Goal: Task Accomplishment & Management: Complete application form

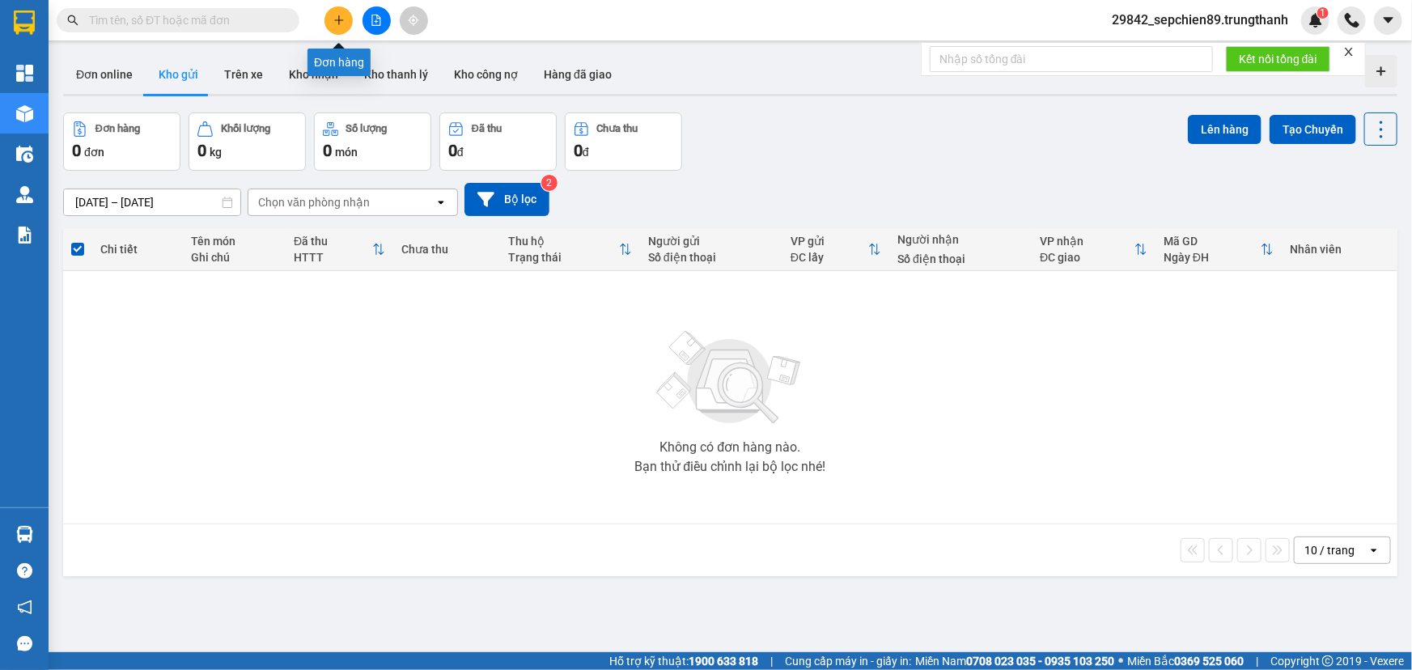
click at [337, 19] on icon "plus" at bounding box center [338, 20] width 11 height 11
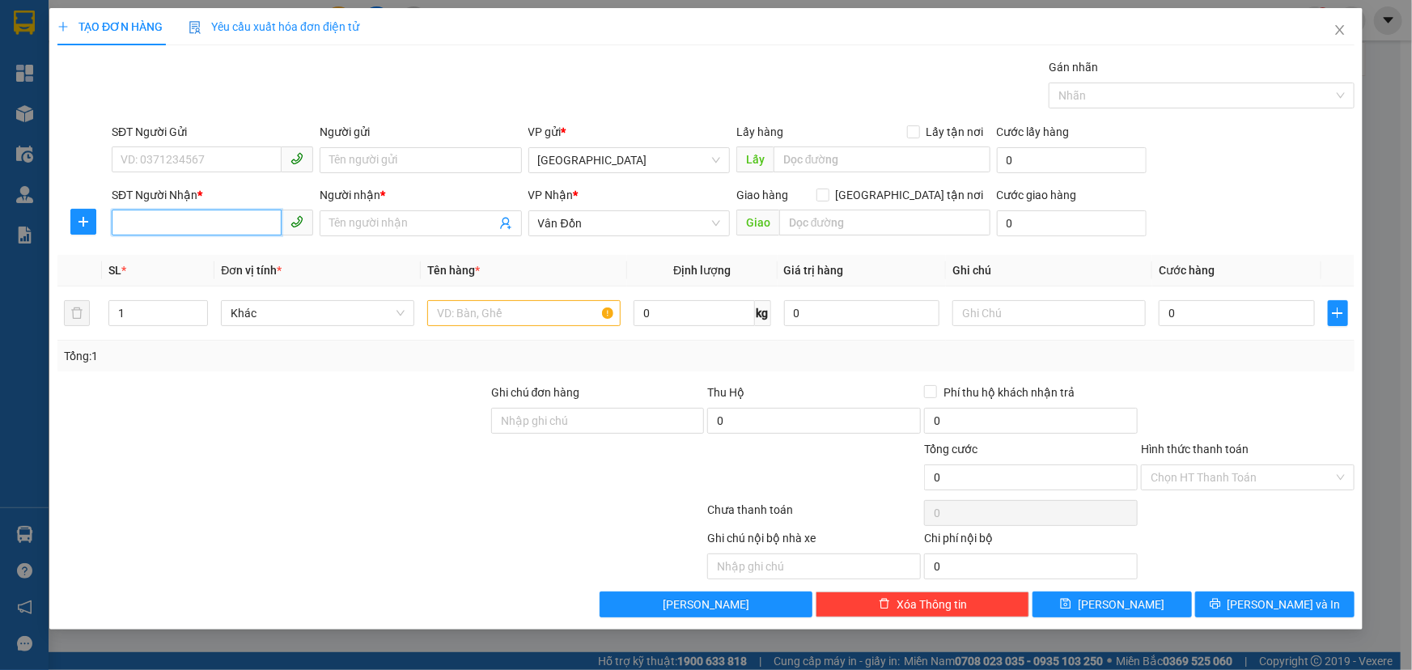
click at [146, 218] on input "SĐT Người Nhận *" at bounding box center [197, 223] width 170 height 26
type input "0378041447"
click at [189, 255] on div "0378041447 - a đức" at bounding box center [212, 256] width 182 height 18
type input "a đức"
type input "toyota cẩm phả"
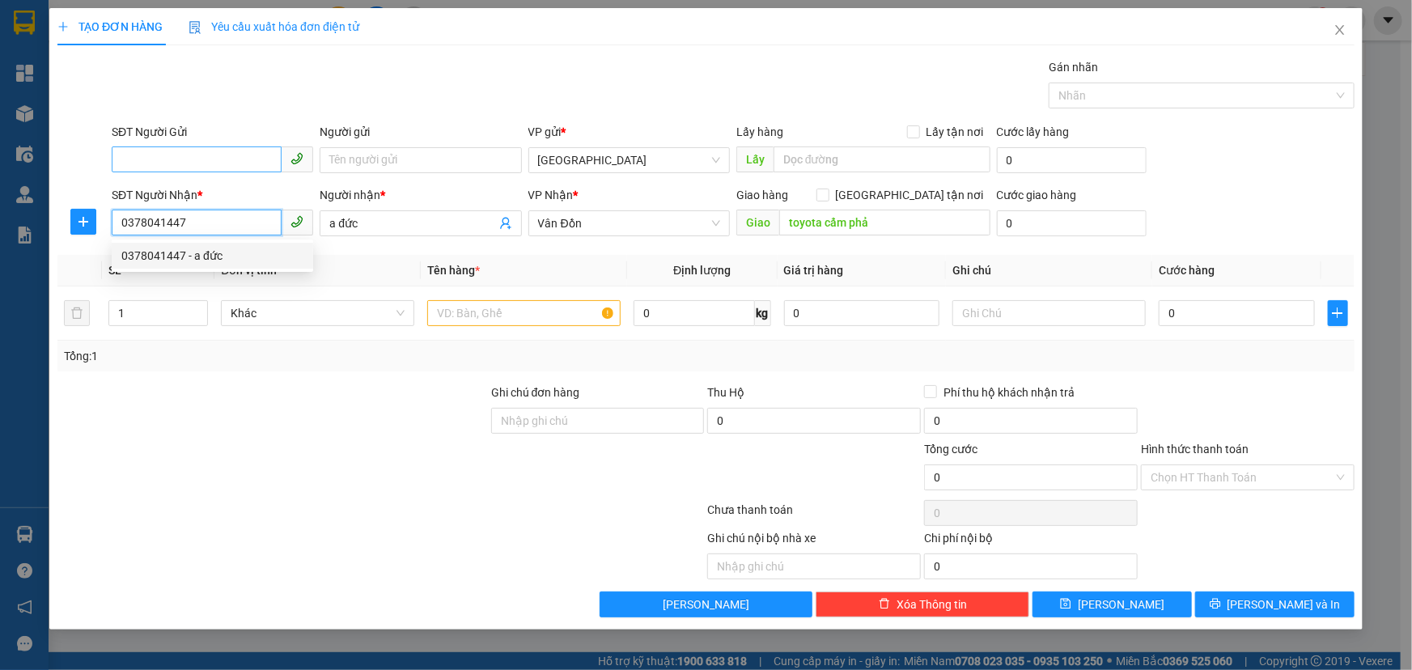
type input "0378041447"
click at [215, 160] on input "SĐT Người Gửi" at bounding box center [197, 159] width 170 height 26
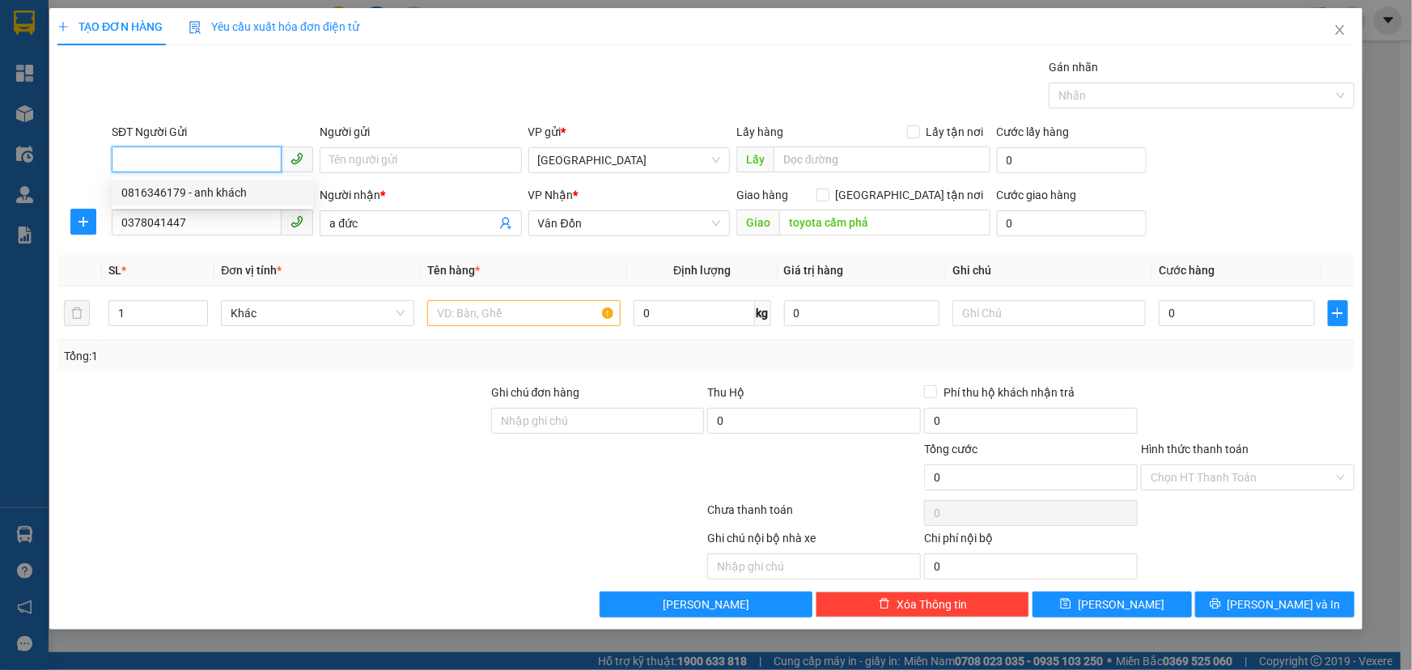
click at [212, 196] on div "0816346179 - anh khách" at bounding box center [212, 193] width 182 height 18
type input "0816346179"
type input "anh khách"
type input "vphn"
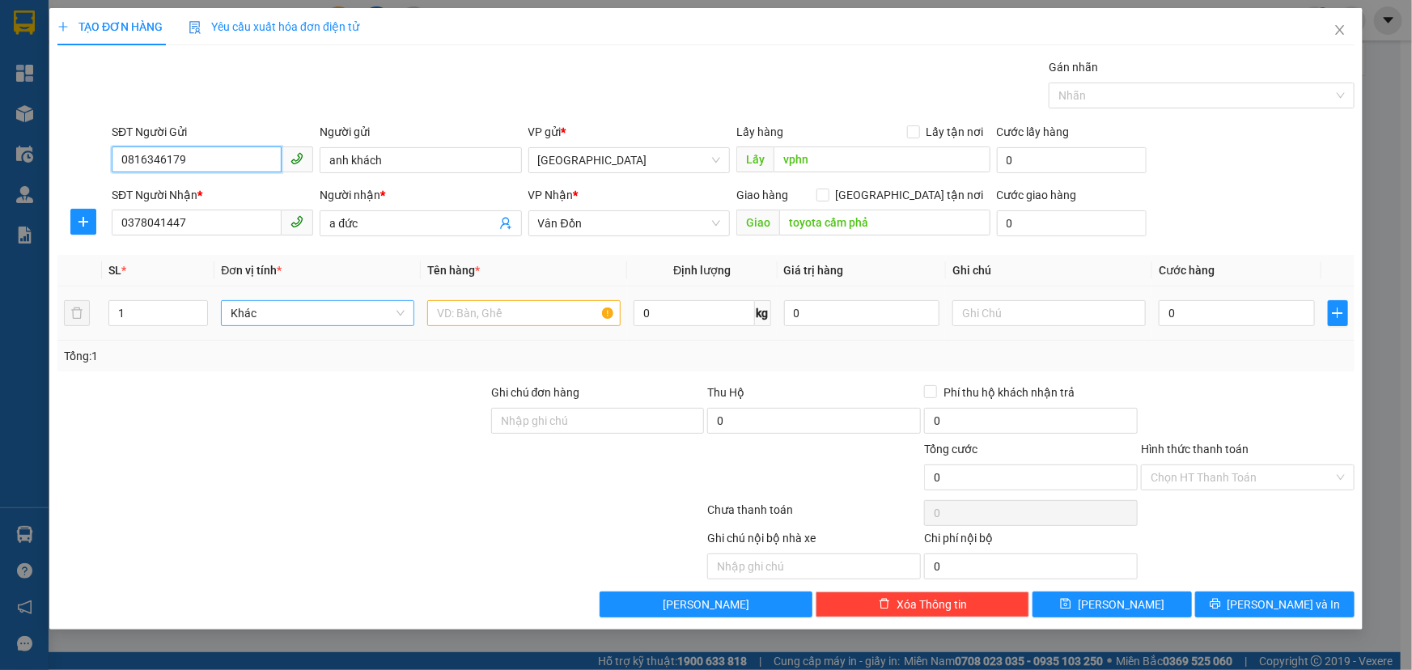
click at [272, 319] on span "Khác" at bounding box center [318, 313] width 174 height 24
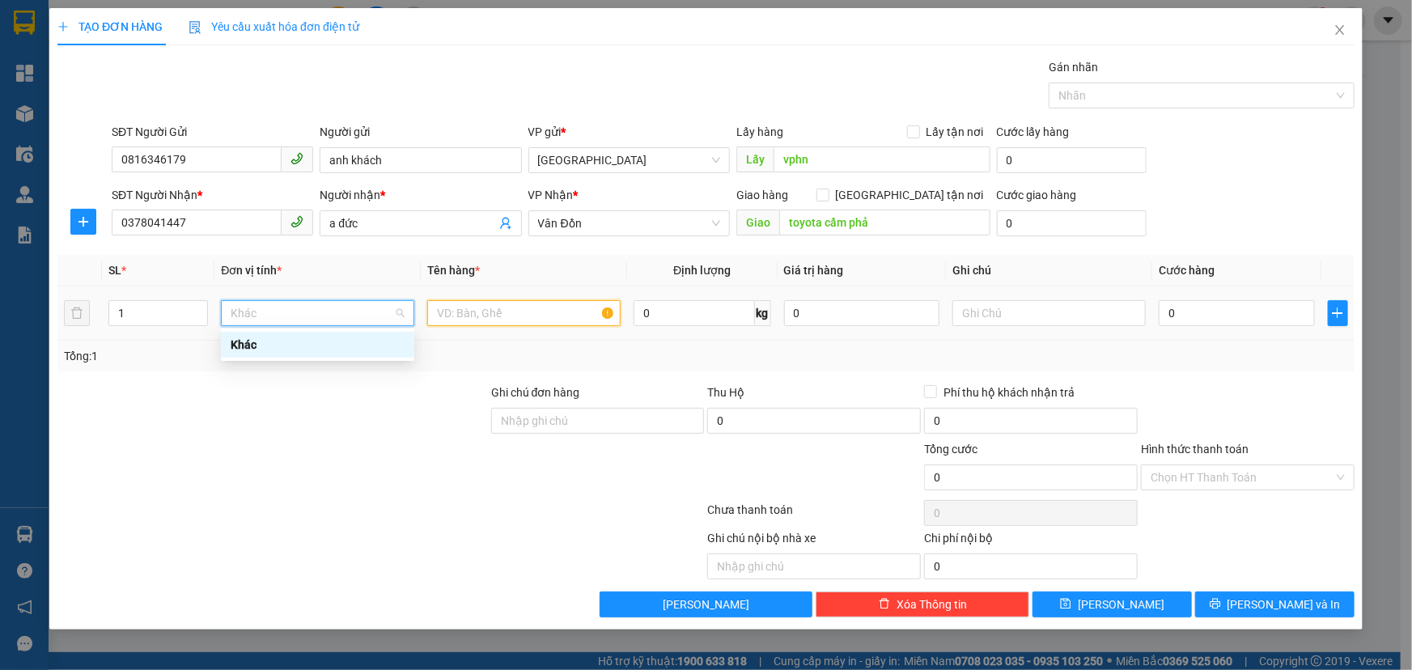
click at [535, 320] on input "text" at bounding box center [523, 313] width 193 height 26
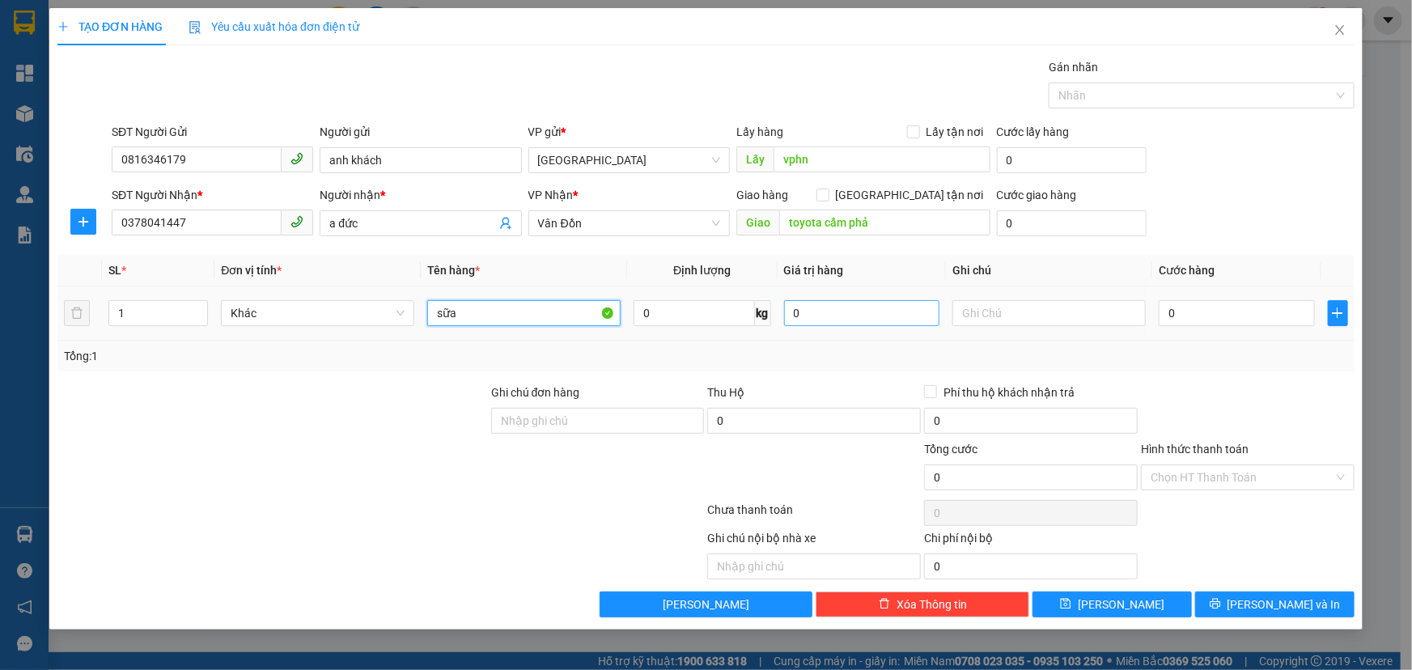
type input "sữa"
click at [849, 307] on input "0" at bounding box center [862, 313] width 156 height 26
drag, startPoint x: 1052, startPoint y: 310, endPoint x: 1289, endPoint y: 312, distance: 237.1
click at [1052, 310] on input "text" at bounding box center [1048, 313] width 193 height 26
click at [1303, 312] on input "0" at bounding box center [1237, 313] width 156 height 26
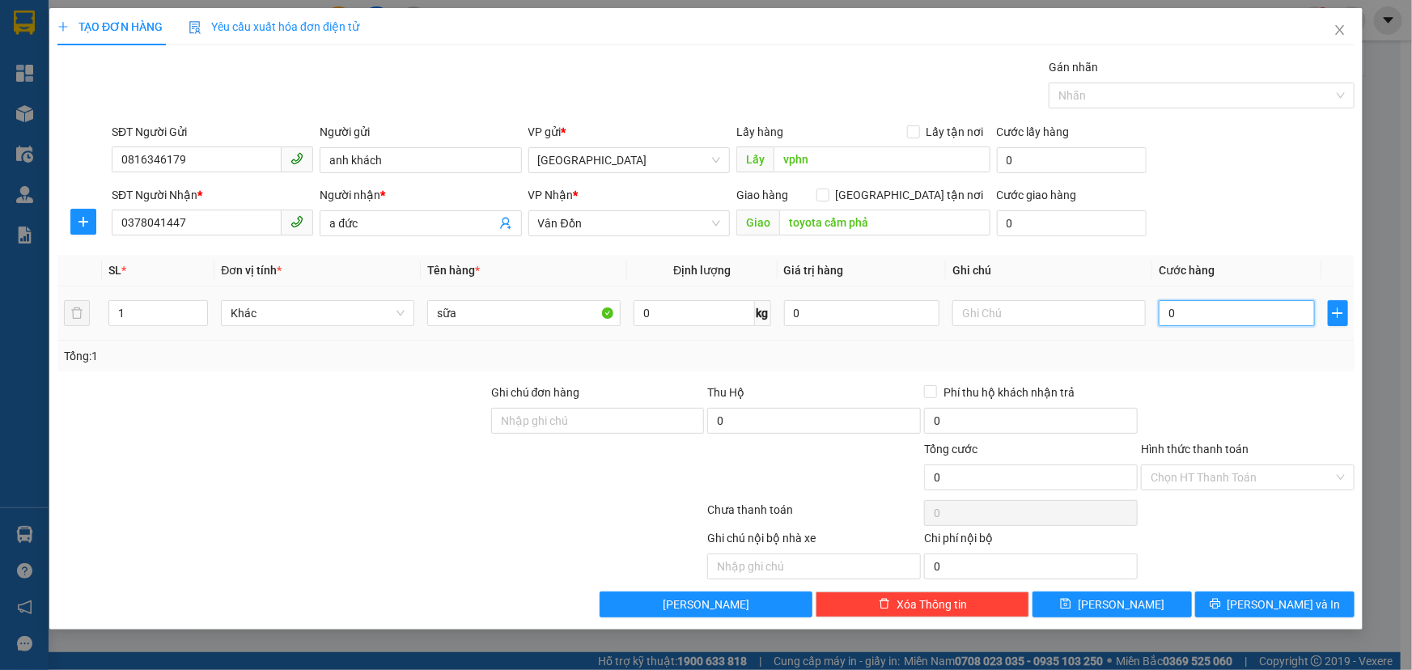
type input "5"
type input "50"
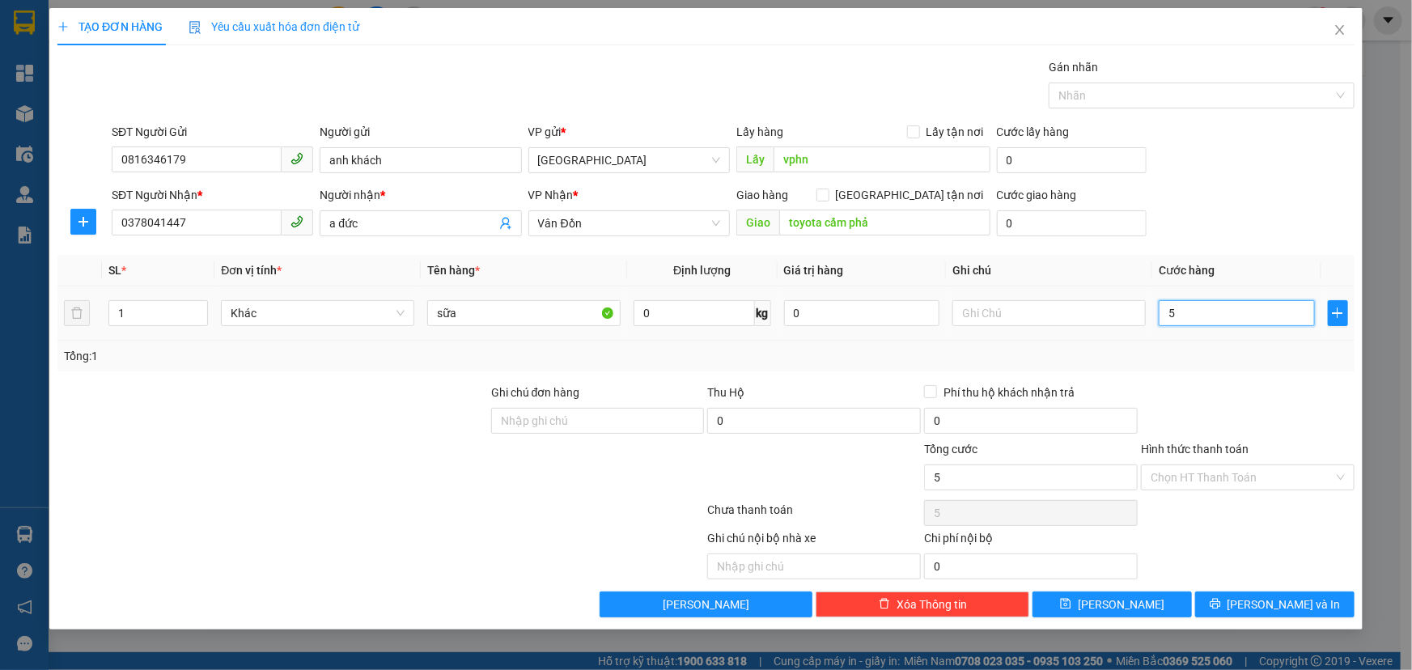
type input "50"
type input "500"
type input "5.000"
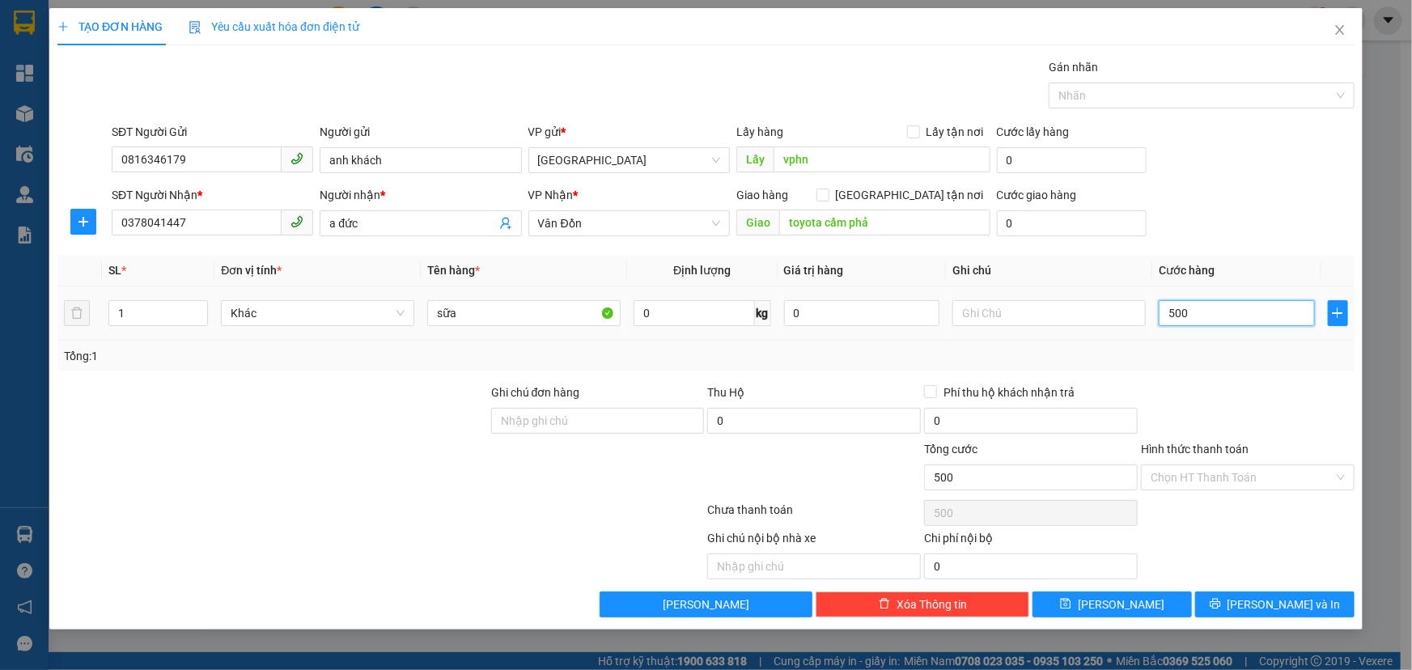
type input "5.000"
type input "50.000"
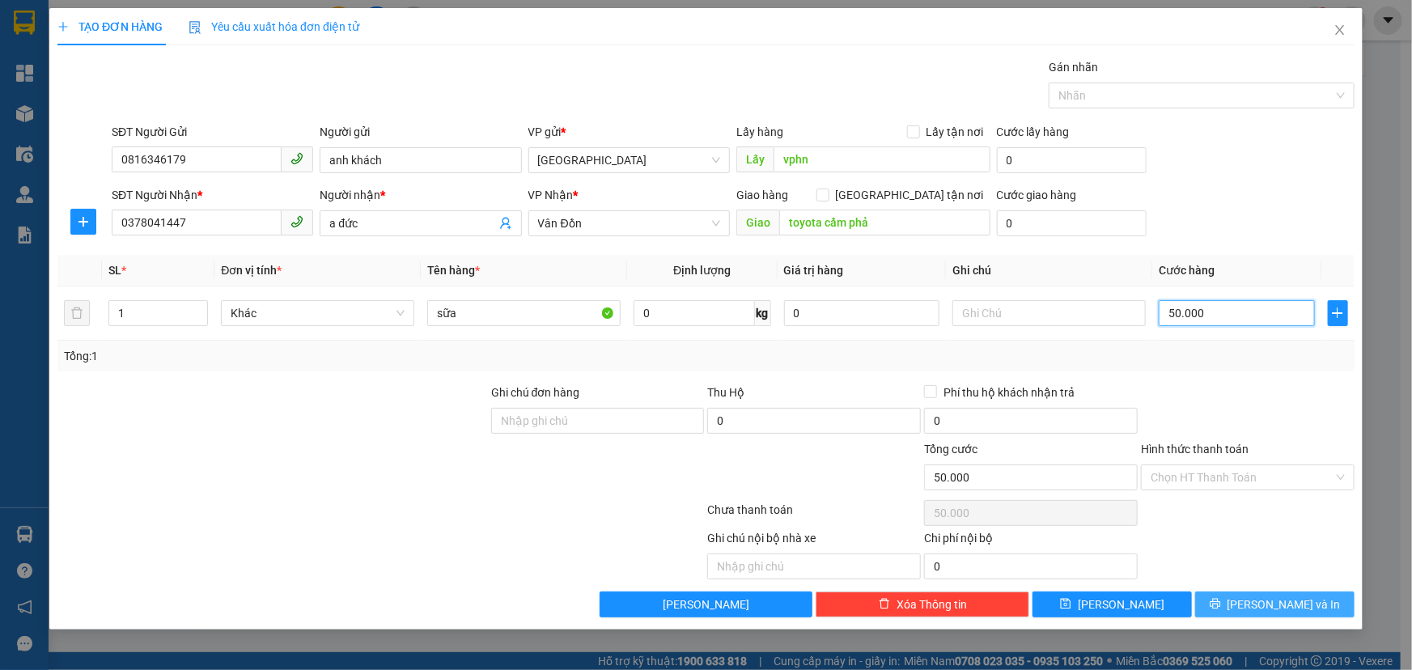
type input "50.000"
click at [1269, 600] on span "[PERSON_NAME] và In" at bounding box center [1283, 604] width 113 height 18
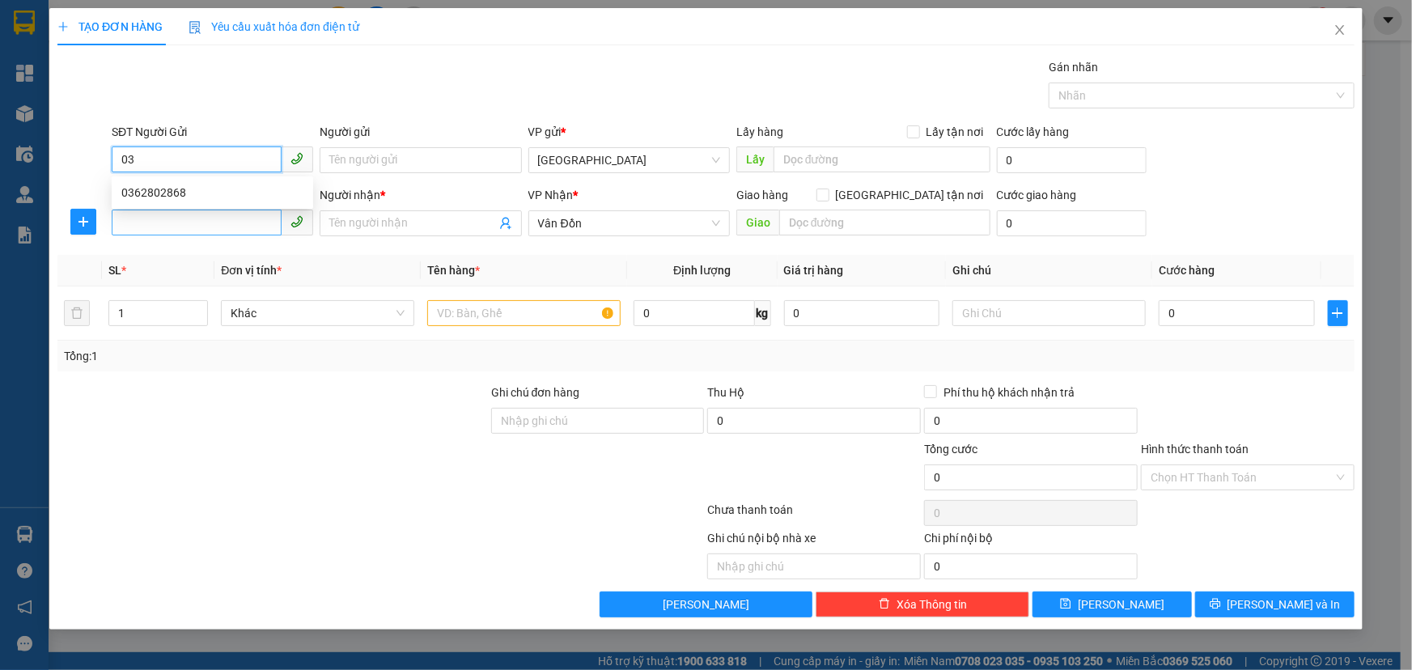
type input "0"
click at [176, 226] on input "SĐT Người Nhận *" at bounding box center [197, 223] width 170 height 26
type input "0362881712"
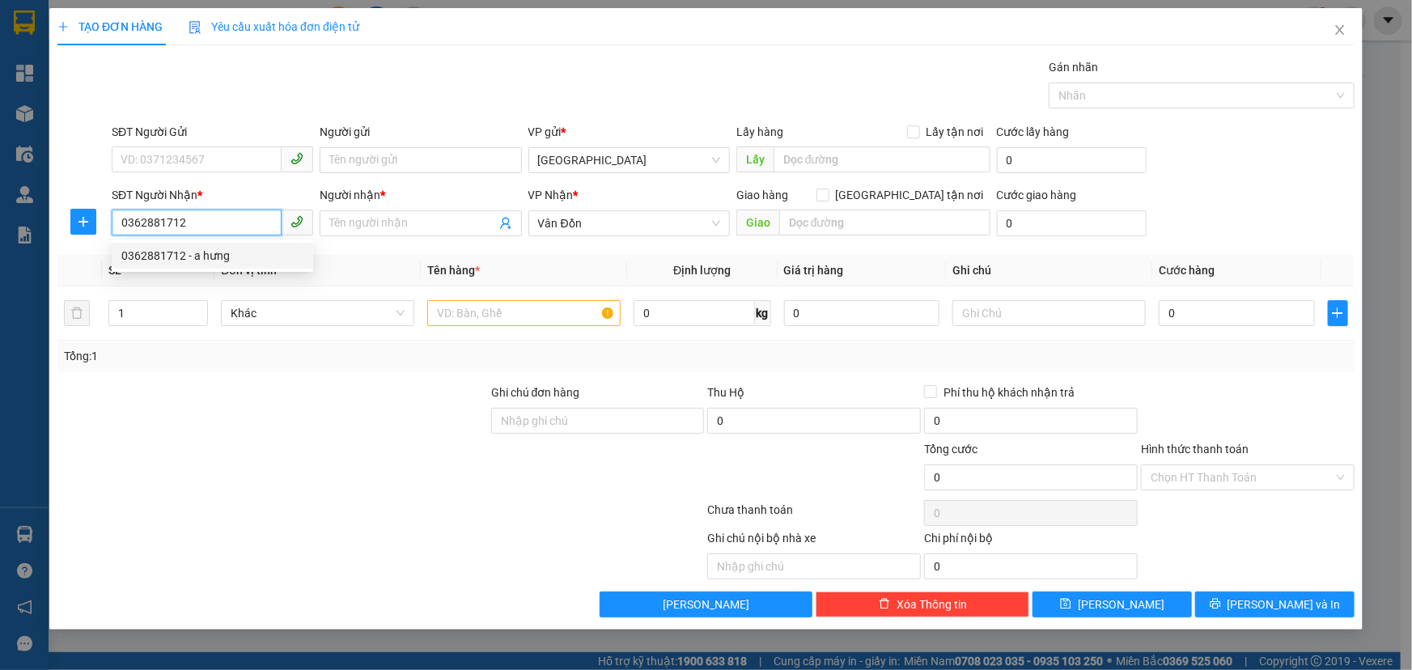
click at [172, 261] on div "0362881712 - a hưng" at bounding box center [212, 256] width 182 height 18
type input "a hưng"
type input "cửa ông cẩm phả"
type input "0362881712"
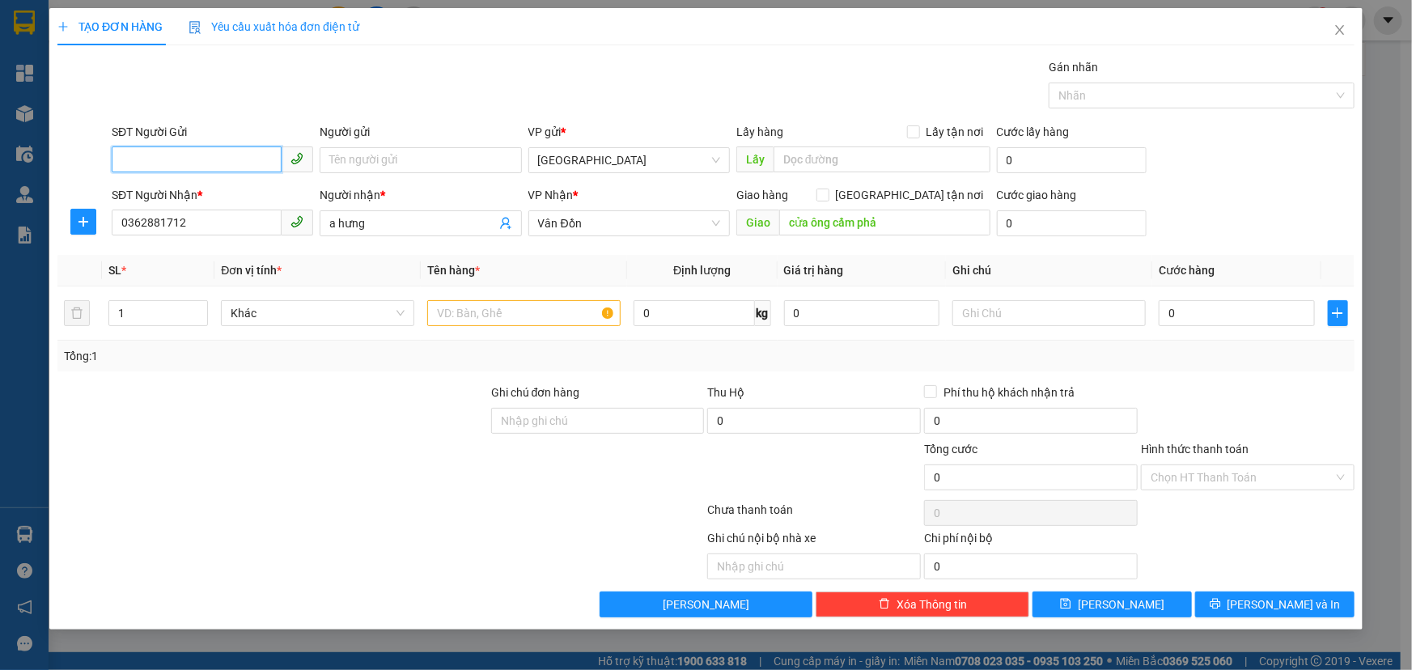
click at [227, 165] on input "SĐT Người Gửi" at bounding box center [197, 159] width 170 height 26
click at [210, 196] on div "0923136915 - khách" at bounding box center [212, 193] width 182 height 18
type input "0923136915"
type input "khách"
type input "vphn"
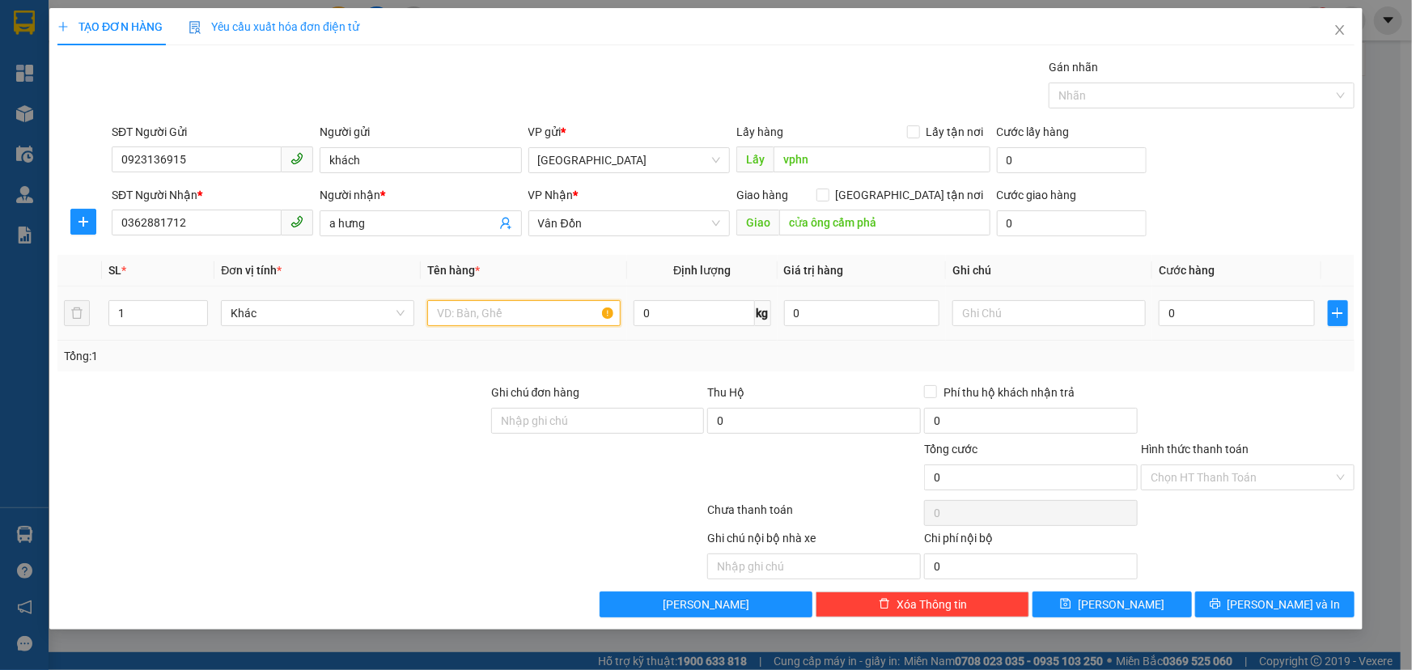
click at [493, 320] on input "text" at bounding box center [523, 313] width 193 height 26
type input "sữa"
click at [1218, 307] on input "0" at bounding box center [1237, 313] width 156 height 26
type input "5"
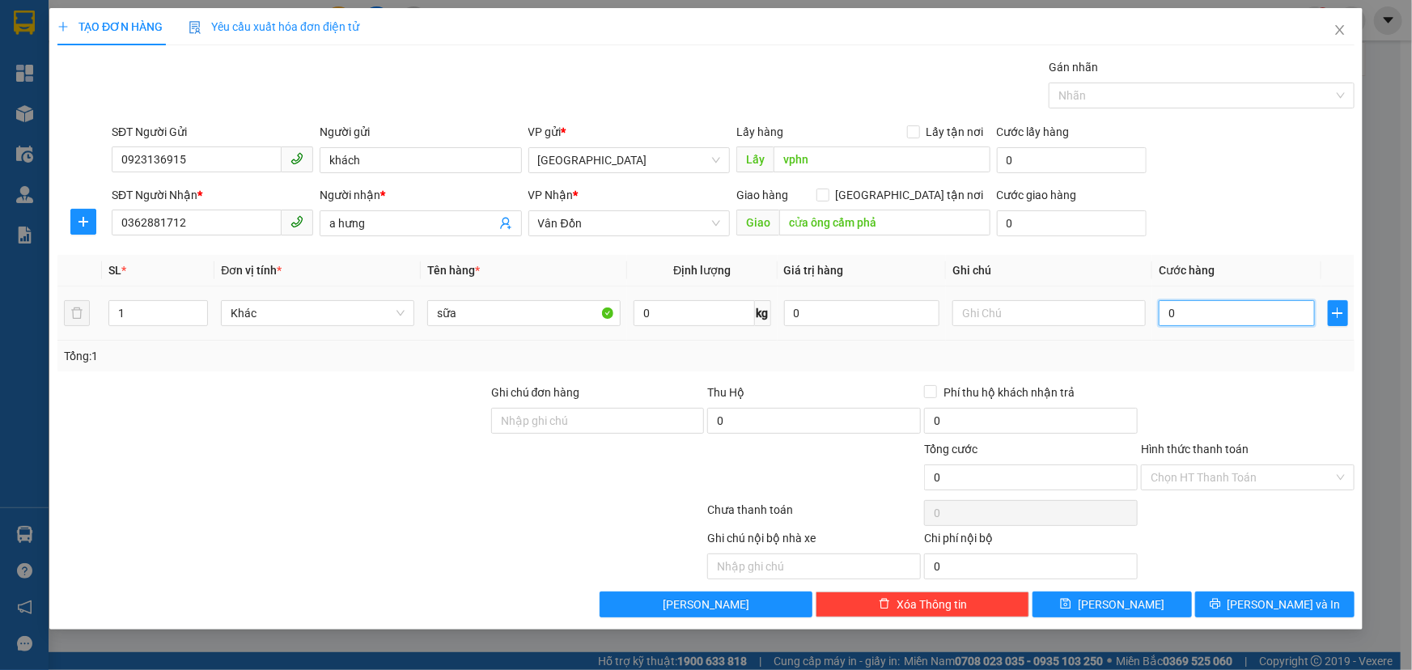
type input "5"
type input "50"
type input "500"
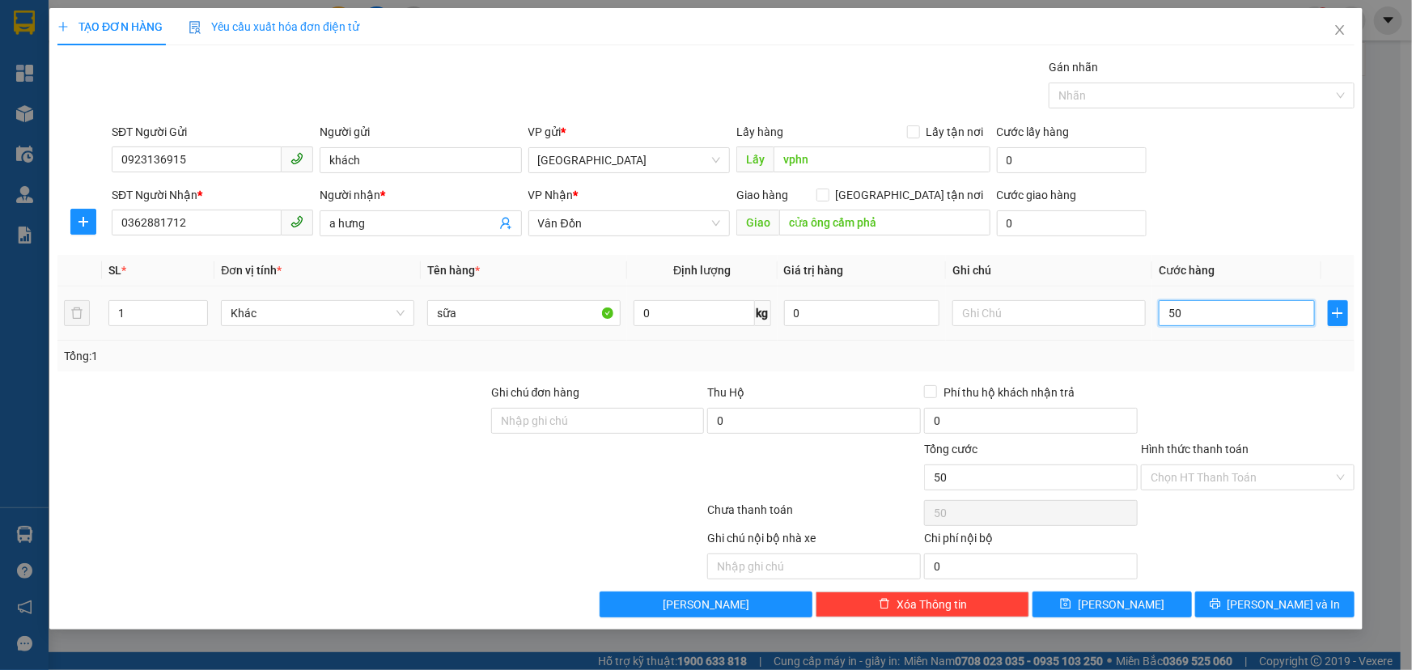
type input "500"
type input "5.000"
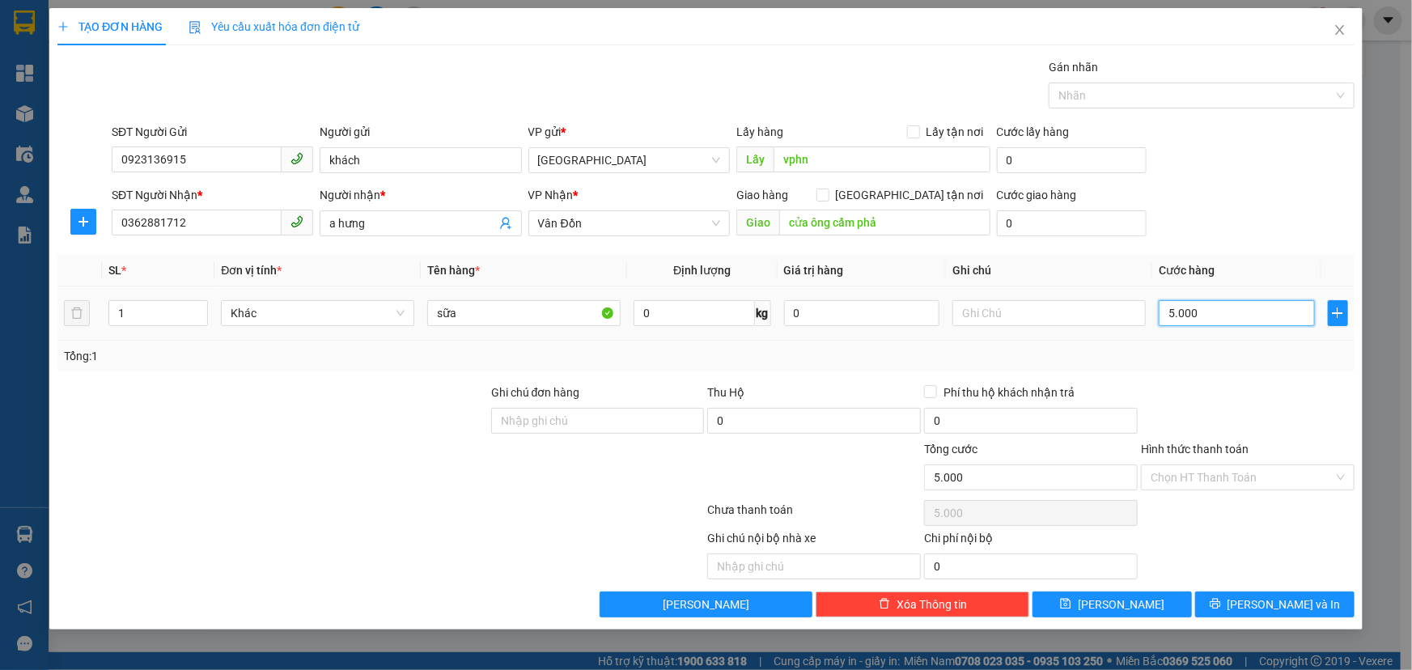
type input "50.000"
type input "500.000"
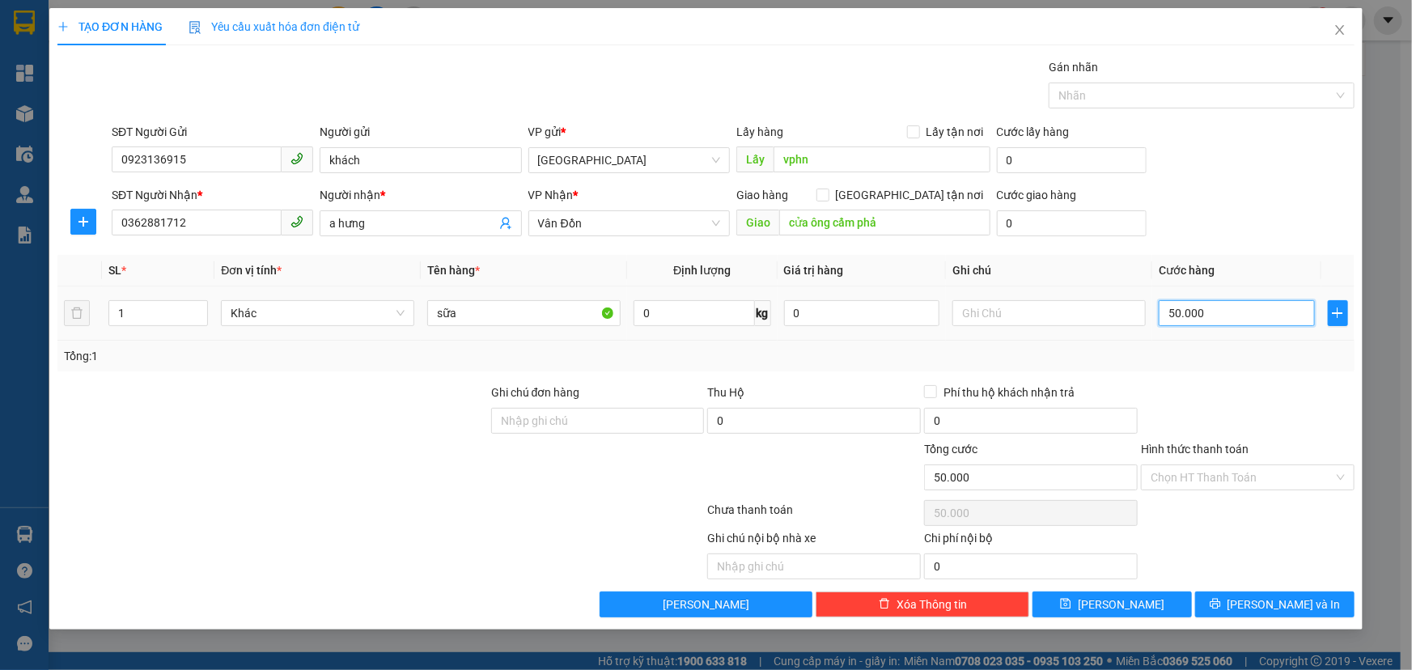
type input "500.000"
type input "50.000"
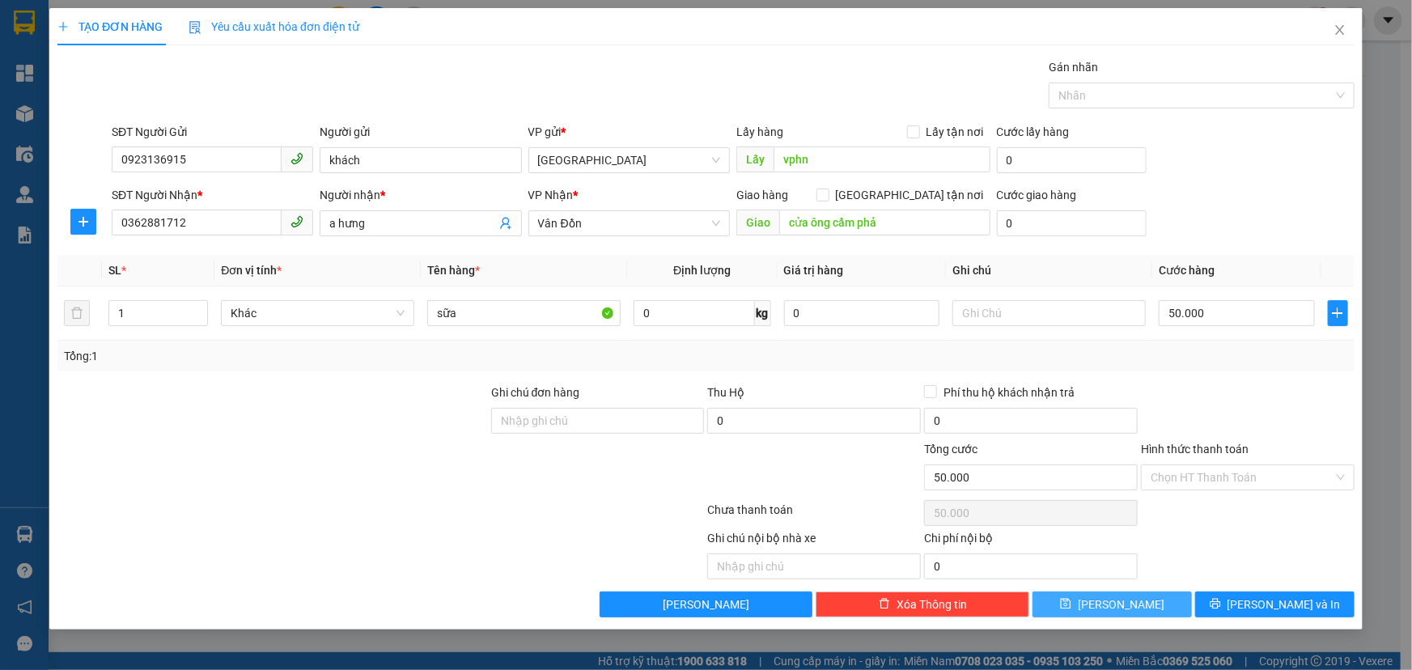
click at [1071, 599] on icon "save" at bounding box center [1066, 604] width 11 height 11
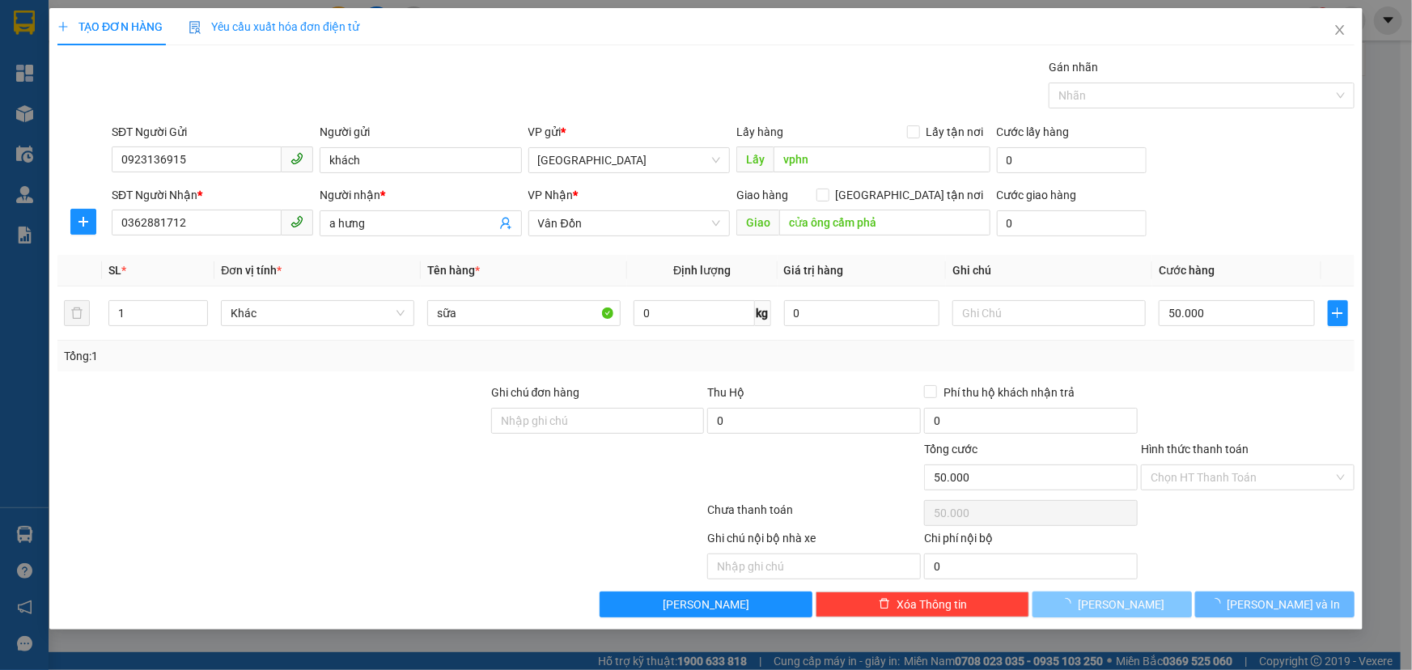
type input "0"
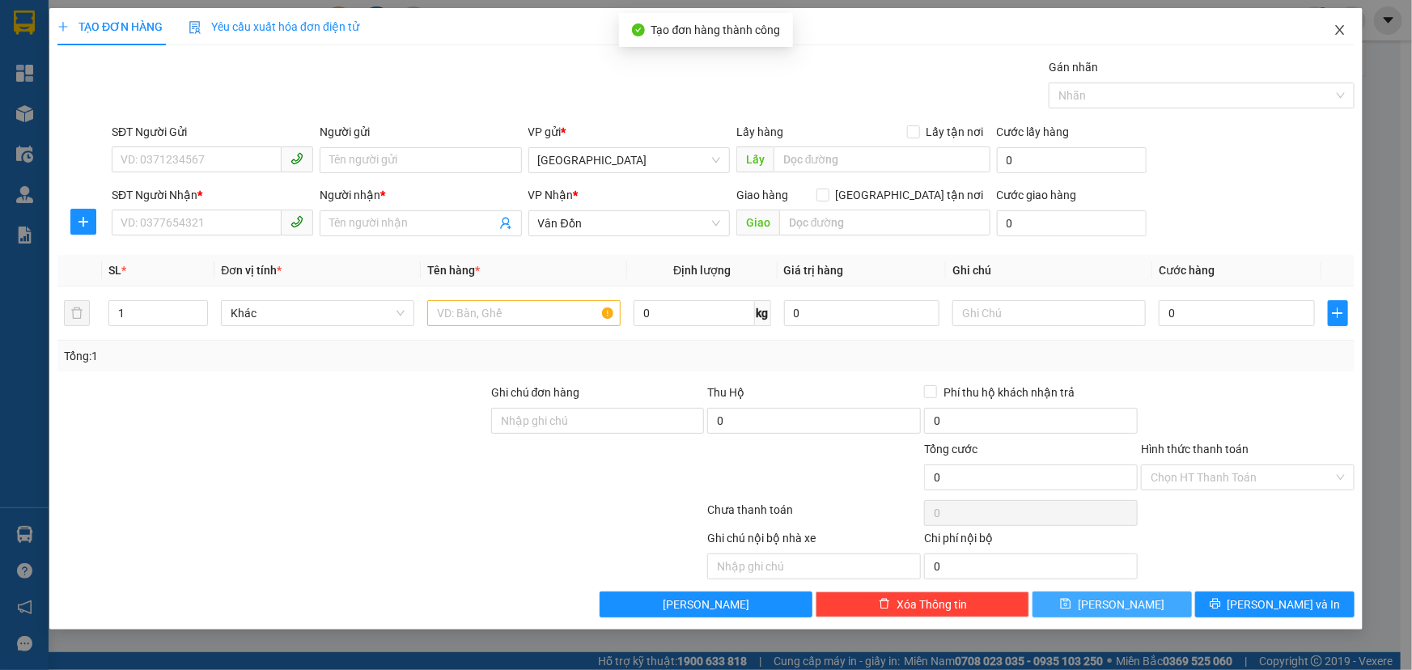
click at [1342, 36] on icon "close" at bounding box center [1339, 29] width 13 height 13
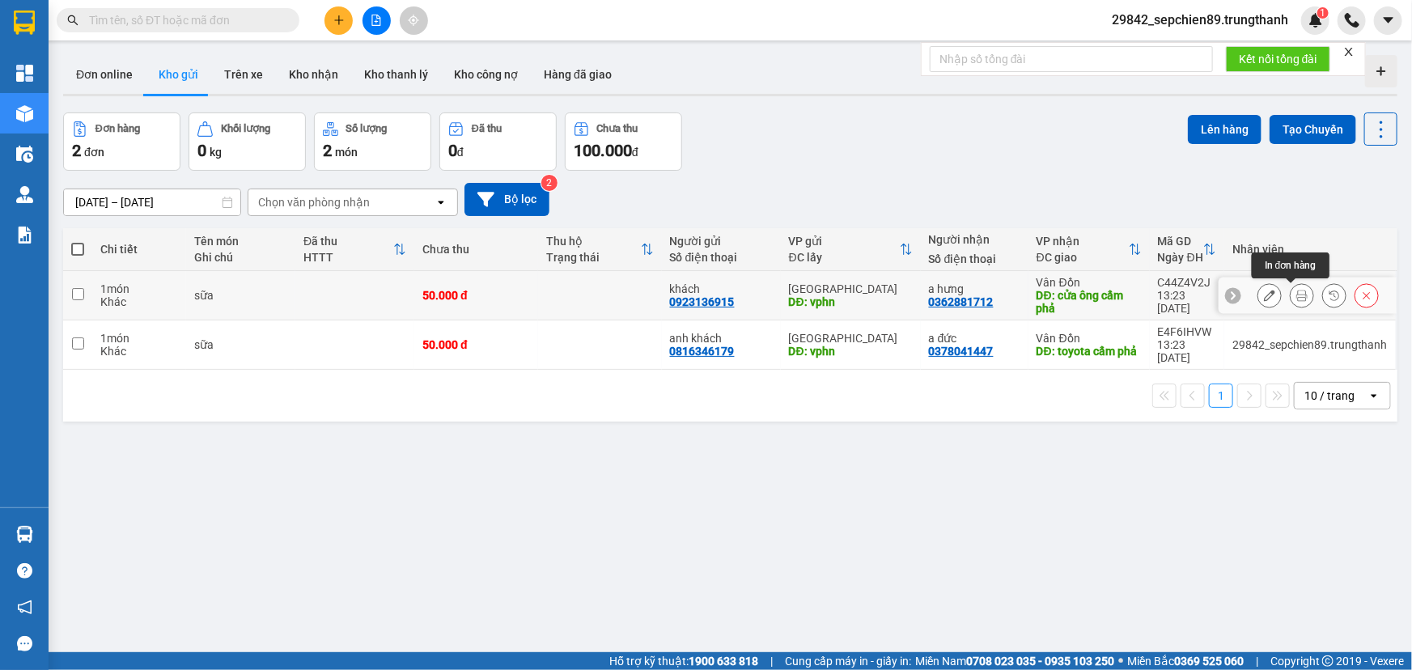
click at [1296, 298] on icon at bounding box center [1301, 295] width 11 height 11
click at [81, 247] on span at bounding box center [77, 249] width 13 height 13
click at [78, 241] on input "checkbox" at bounding box center [78, 241] width 0 height 0
checkbox input "true"
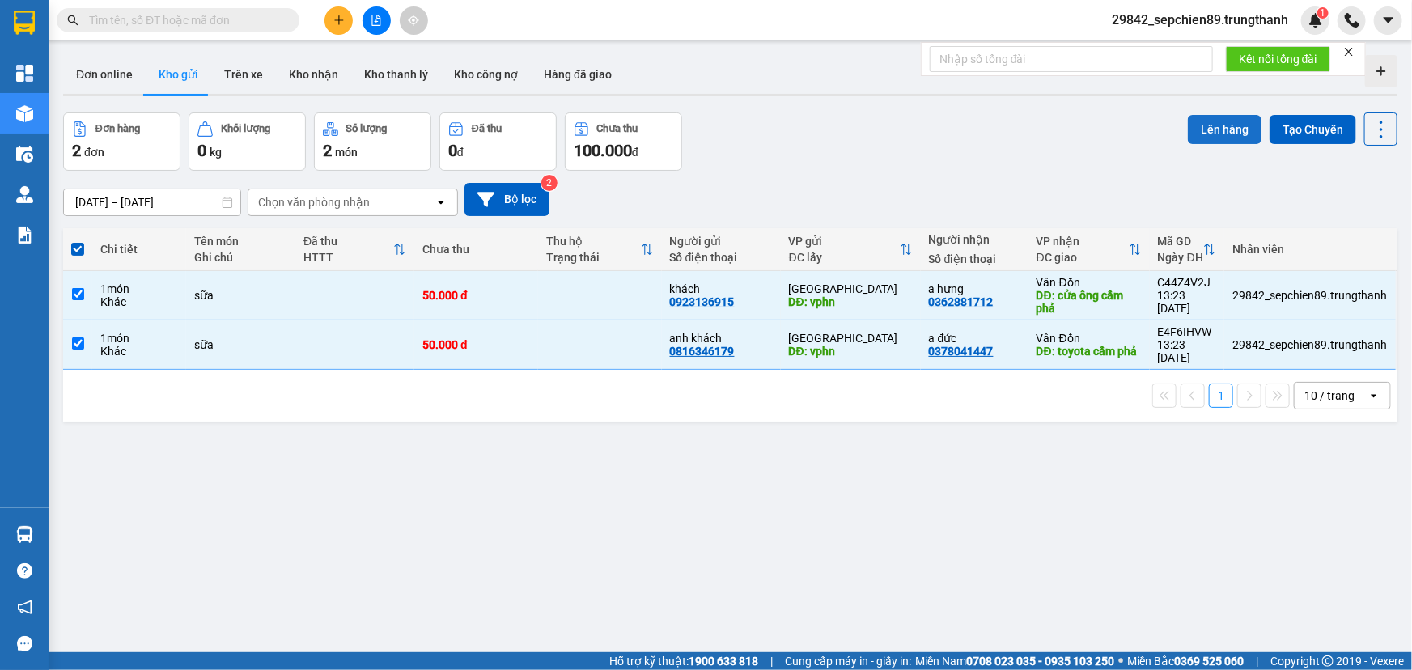
click at [1191, 125] on button "Lên hàng" at bounding box center [1225, 129] width 74 height 29
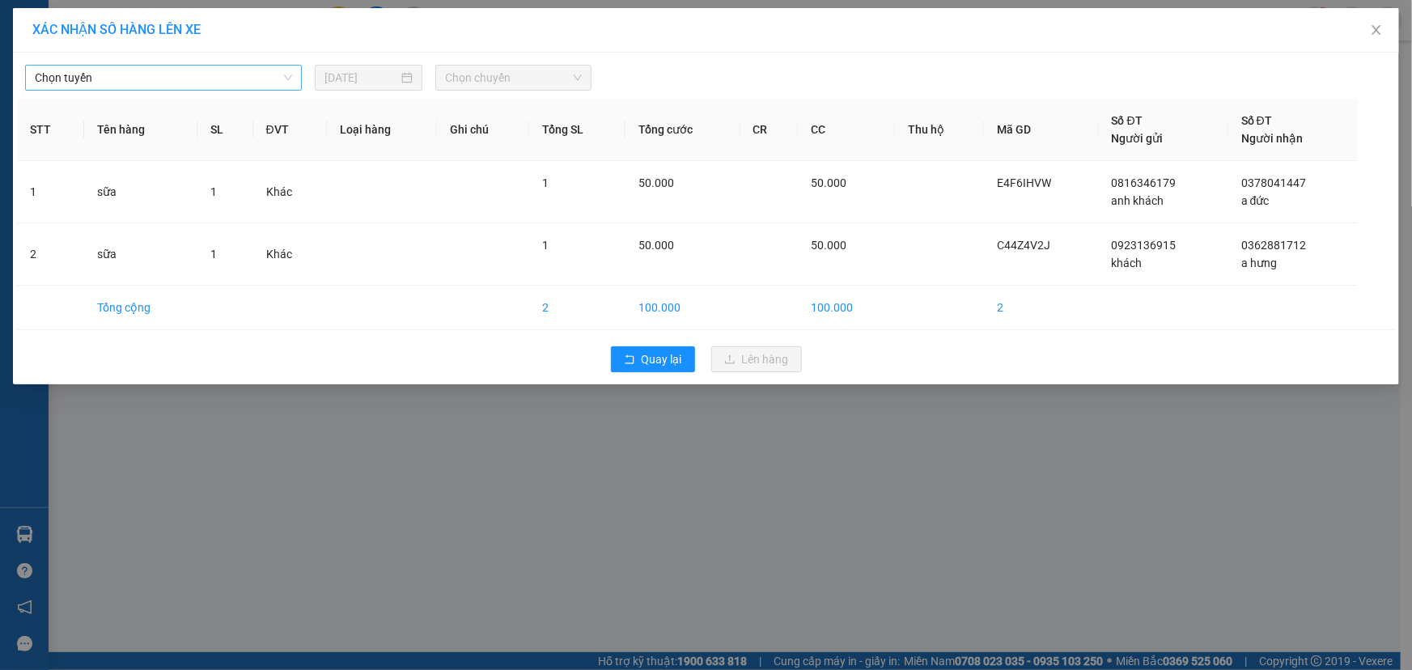
click at [196, 88] on span "Chọn tuyến" at bounding box center [163, 78] width 257 height 24
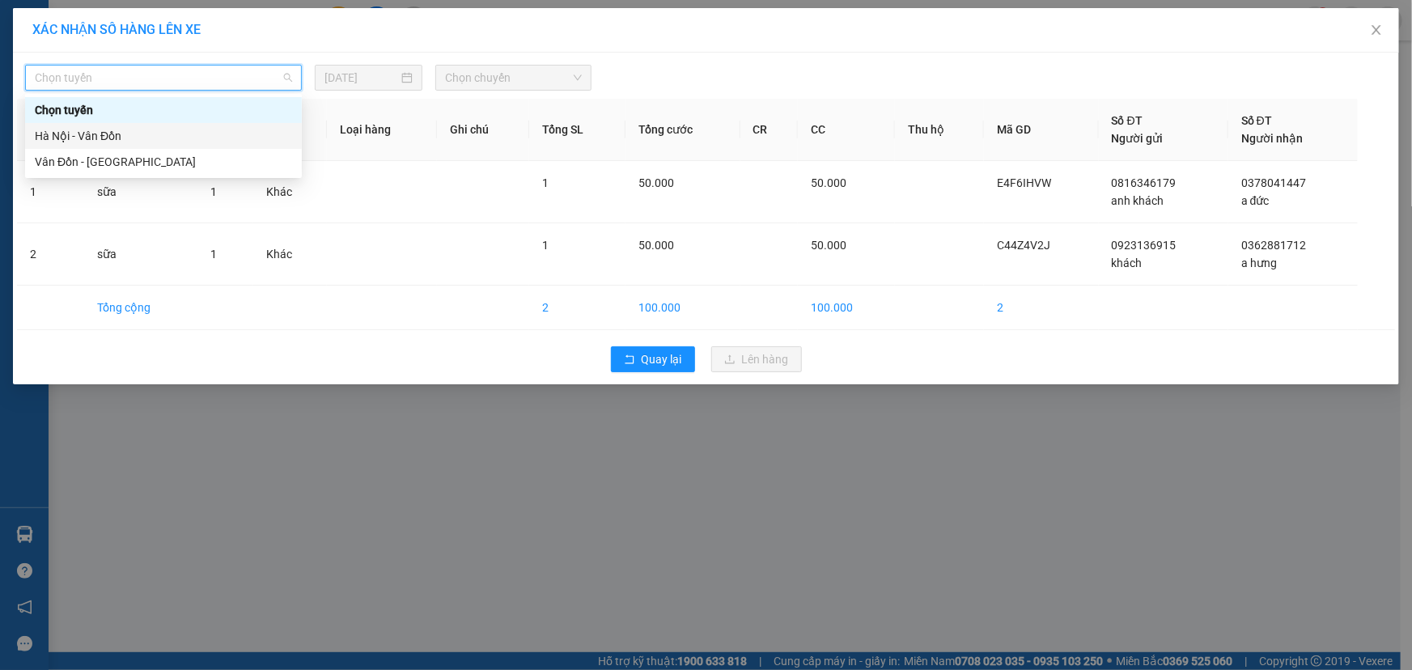
click at [112, 137] on div "Hà Nội - Vân Đồn" at bounding box center [163, 136] width 257 height 18
click at [545, 70] on span "Chọn chuyến" at bounding box center [513, 78] width 137 height 24
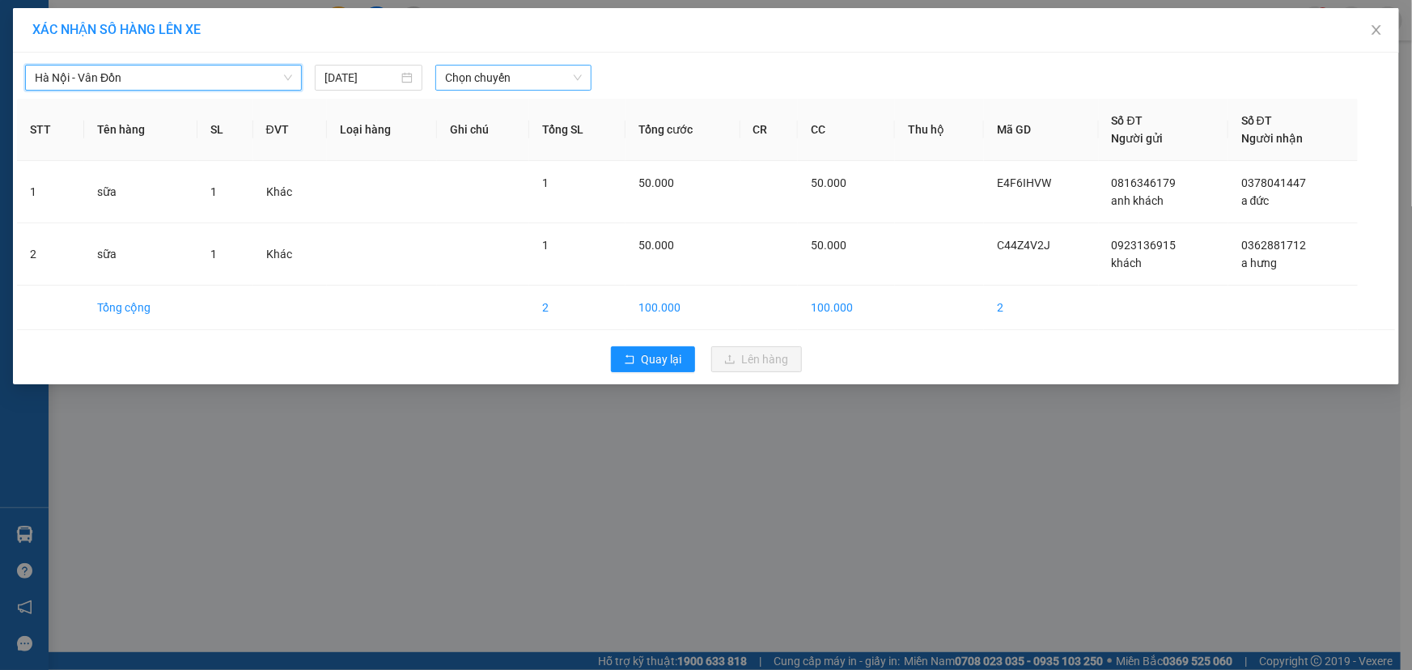
click at [570, 83] on span "Chọn chuyến" at bounding box center [513, 78] width 137 height 24
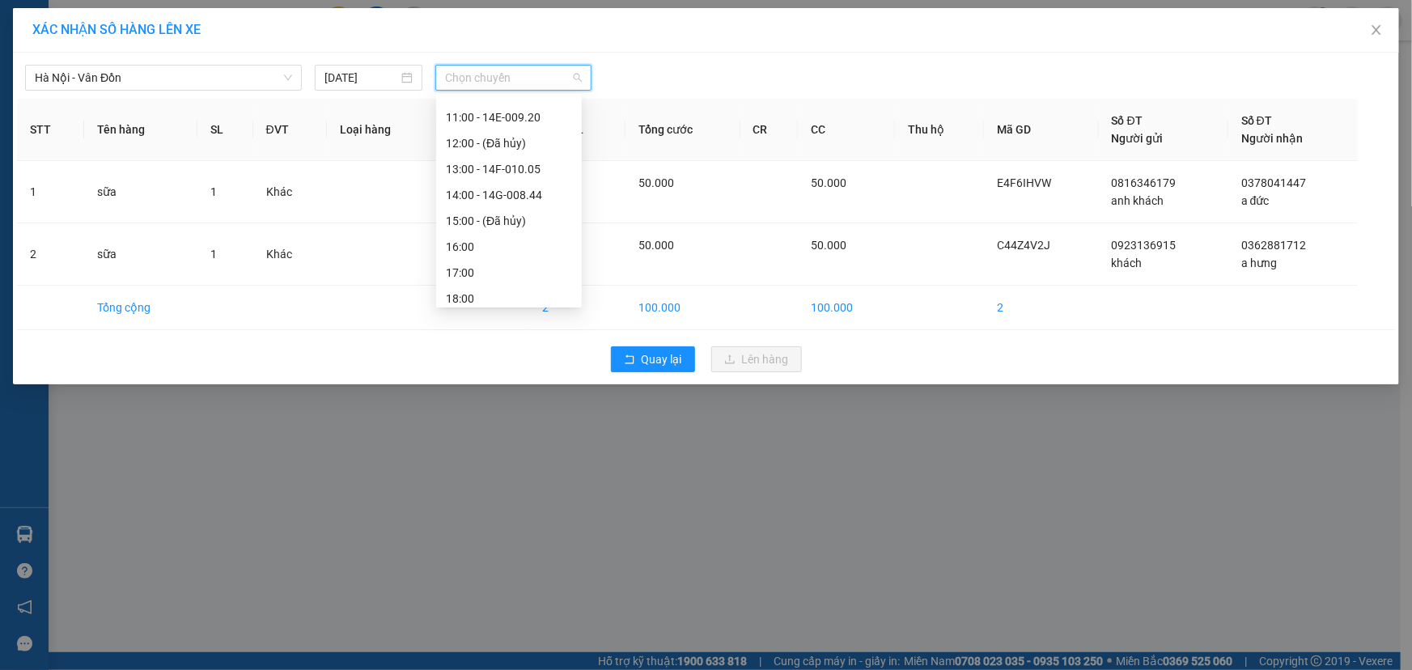
scroll to position [166, 0]
drag, startPoint x: 509, startPoint y: 189, endPoint x: 515, endPoint y: 174, distance: 16.7
click at [515, 174] on div "Chọn chuyến 06:00 - 14G-008.44 07:00 - (Đã hủy) 08:00 - 14F-010.31 09:00 - 14F-…" at bounding box center [509, 151] width 146 height 440
click at [515, 174] on div "14:00 - 14G-008.44" at bounding box center [509, 177] width 126 height 18
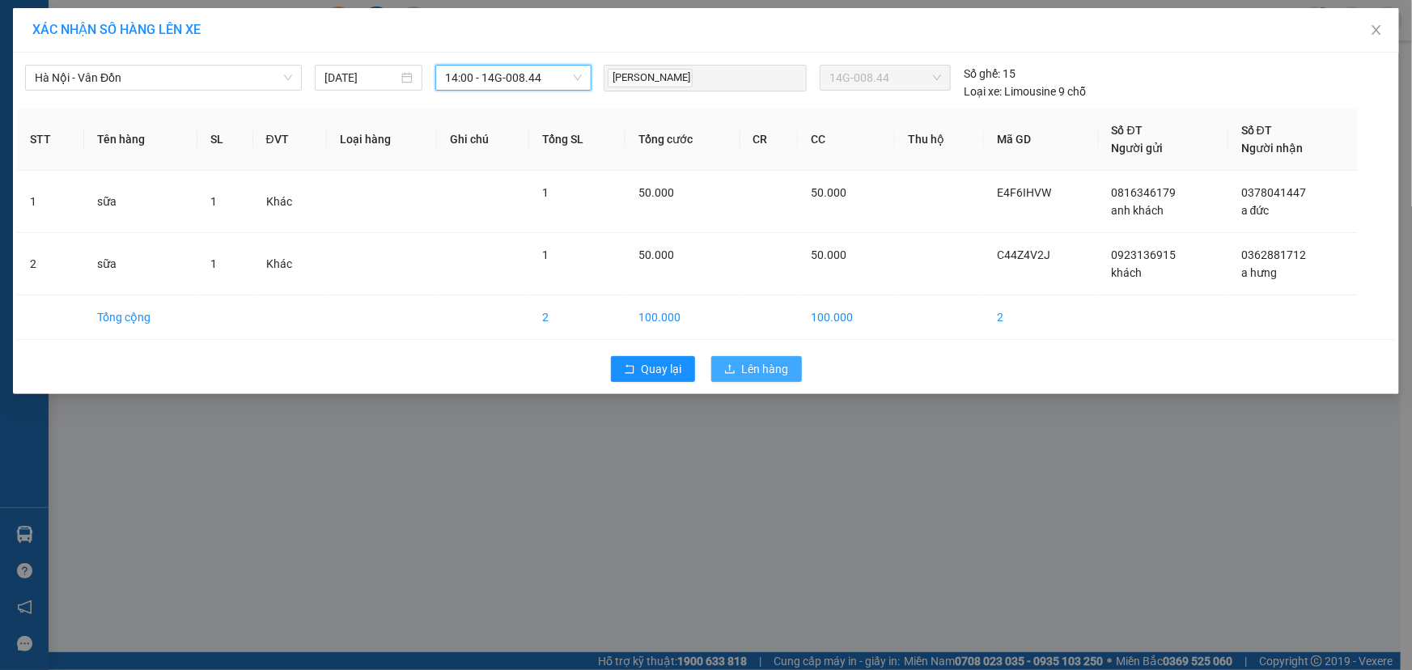
click at [776, 372] on span "Lên hàng" at bounding box center [765, 369] width 47 height 18
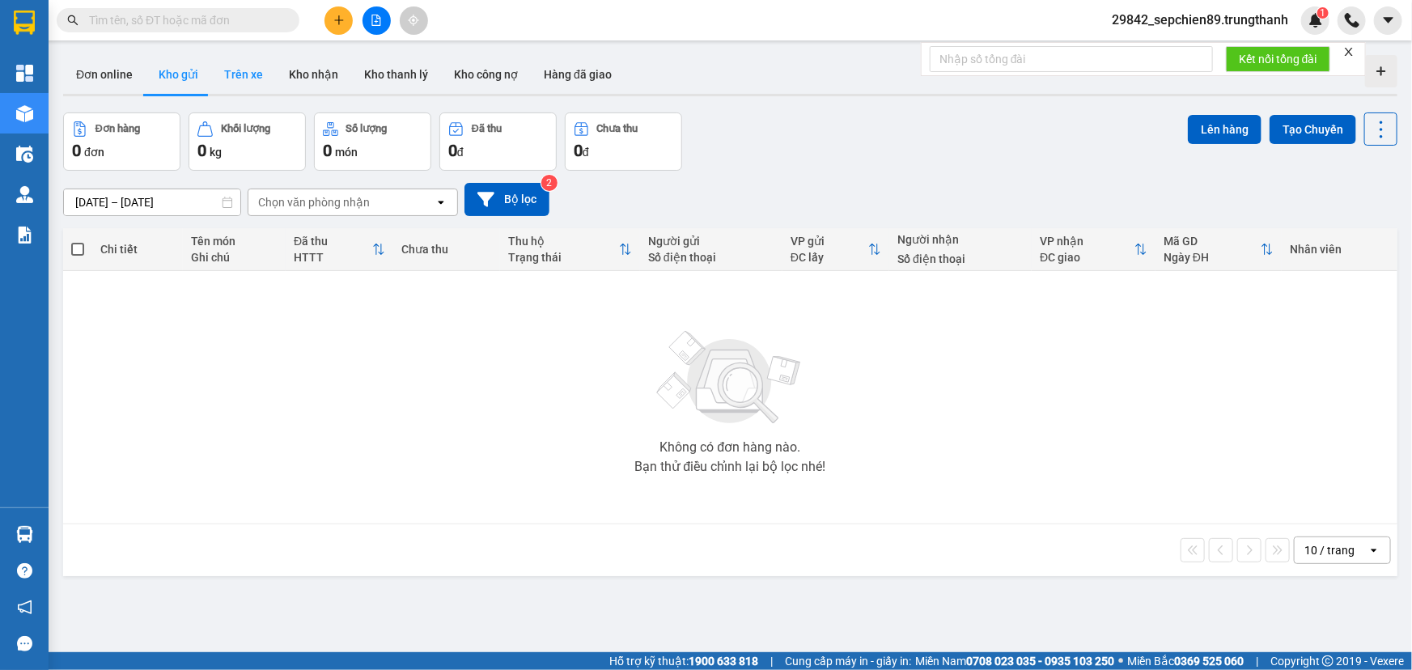
click at [244, 72] on button "Trên xe" at bounding box center [243, 74] width 65 height 39
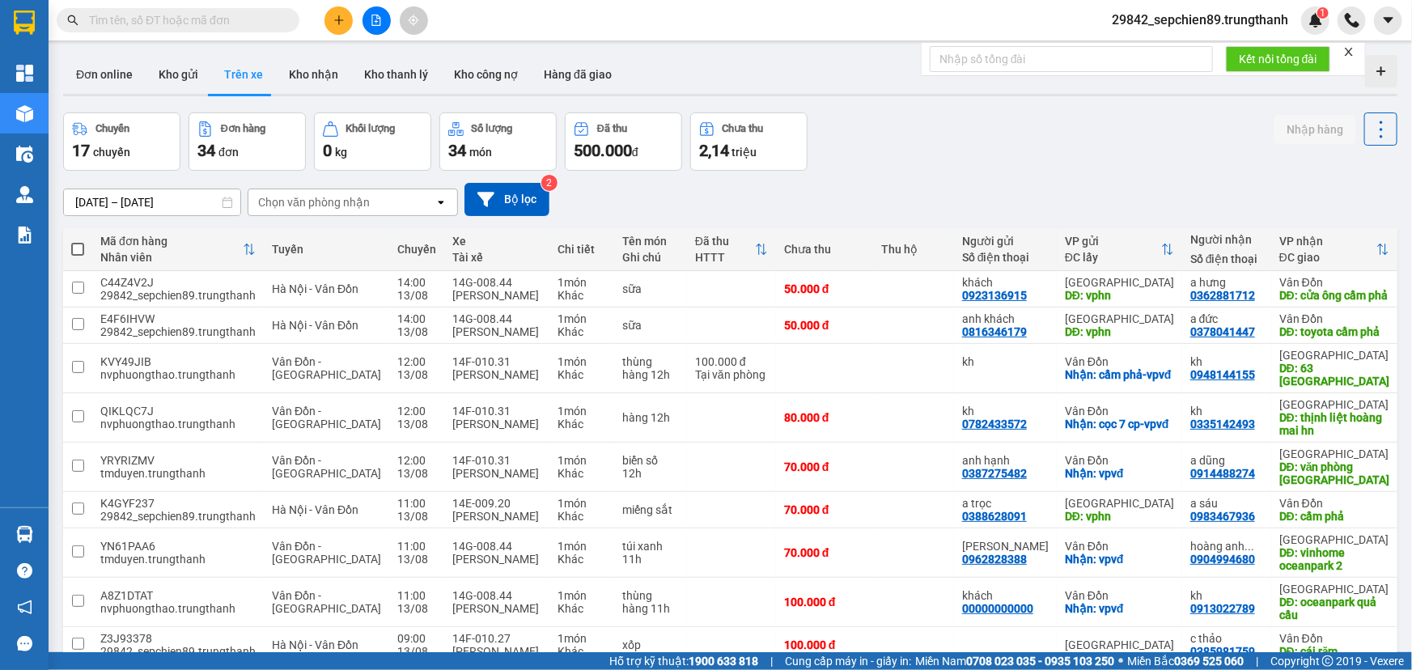
click at [108, 201] on input "[DATE] – [DATE]" at bounding box center [152, 202] width 176 height 26
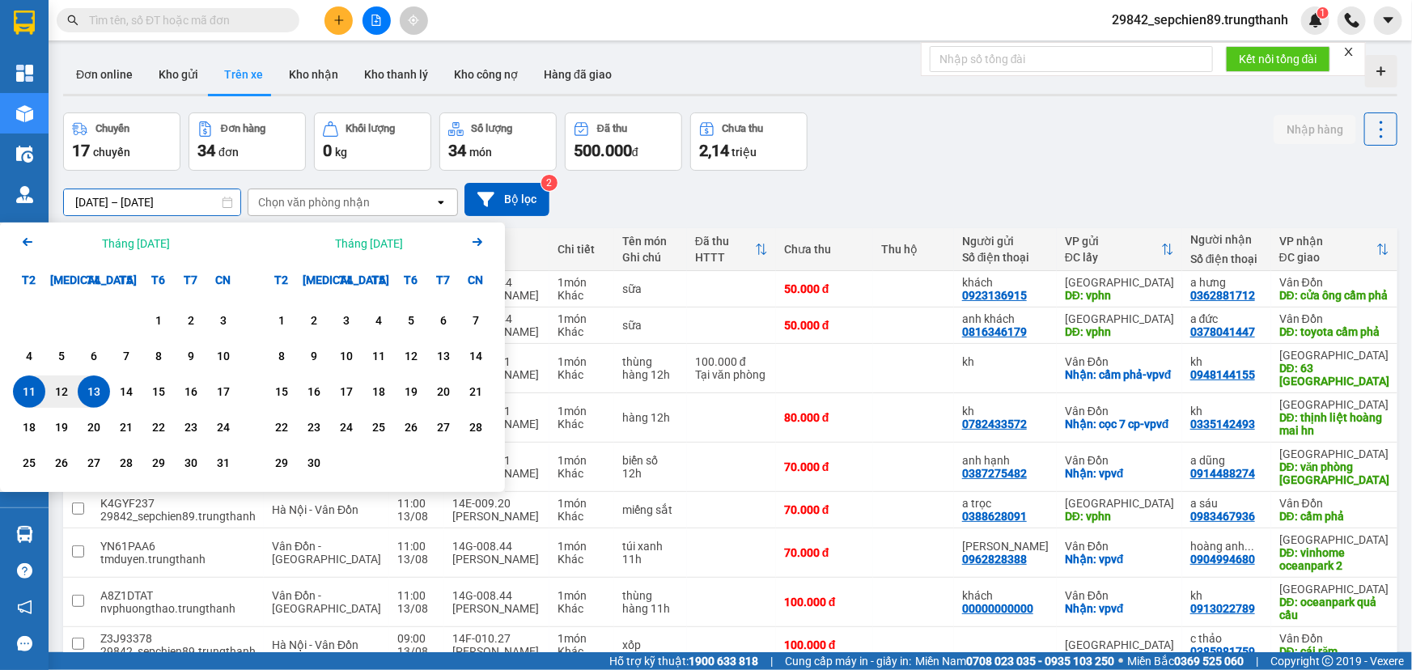
click at [95, 393] on div "13" at bounding box center [94, 391] width 23 height 19
click at [94, 387] on div "13" at bounding box center [94, 391] width 23 height 19
type input "[DATE] – [DATE]"
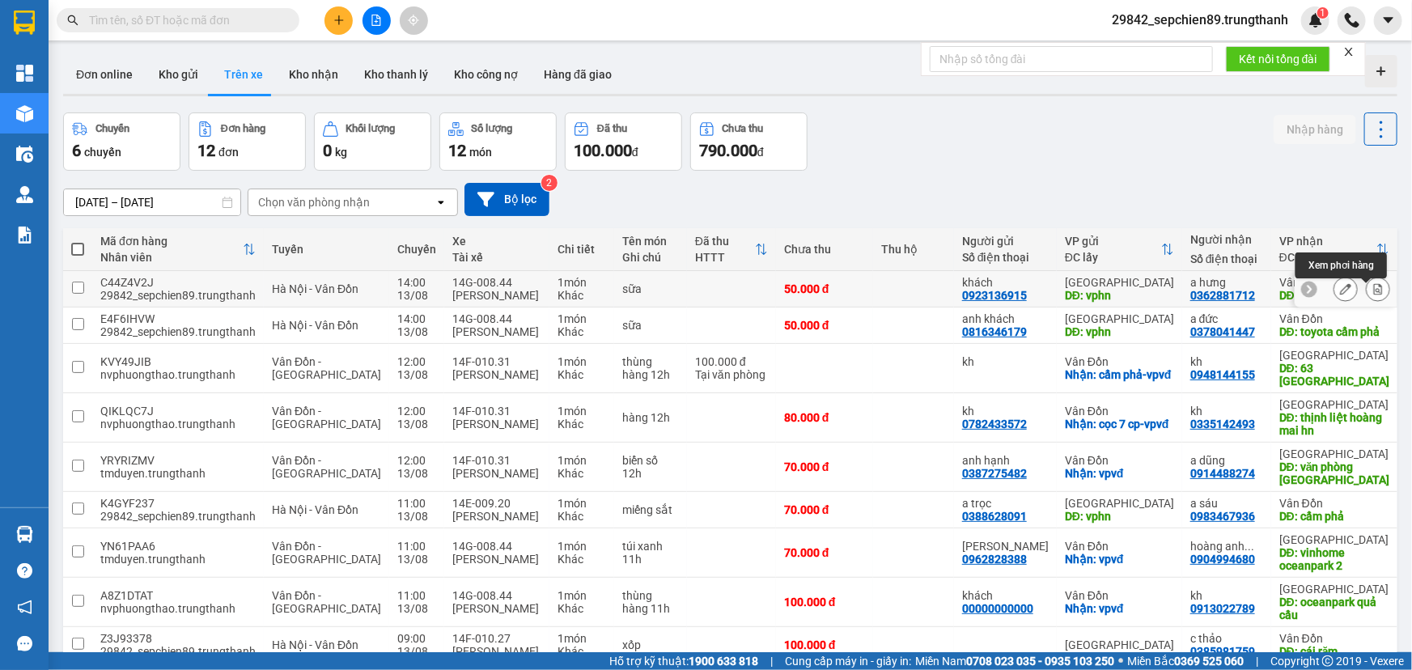
click at [1372, 294] on icon at bounding box center [1377, 288] width 11 height 11
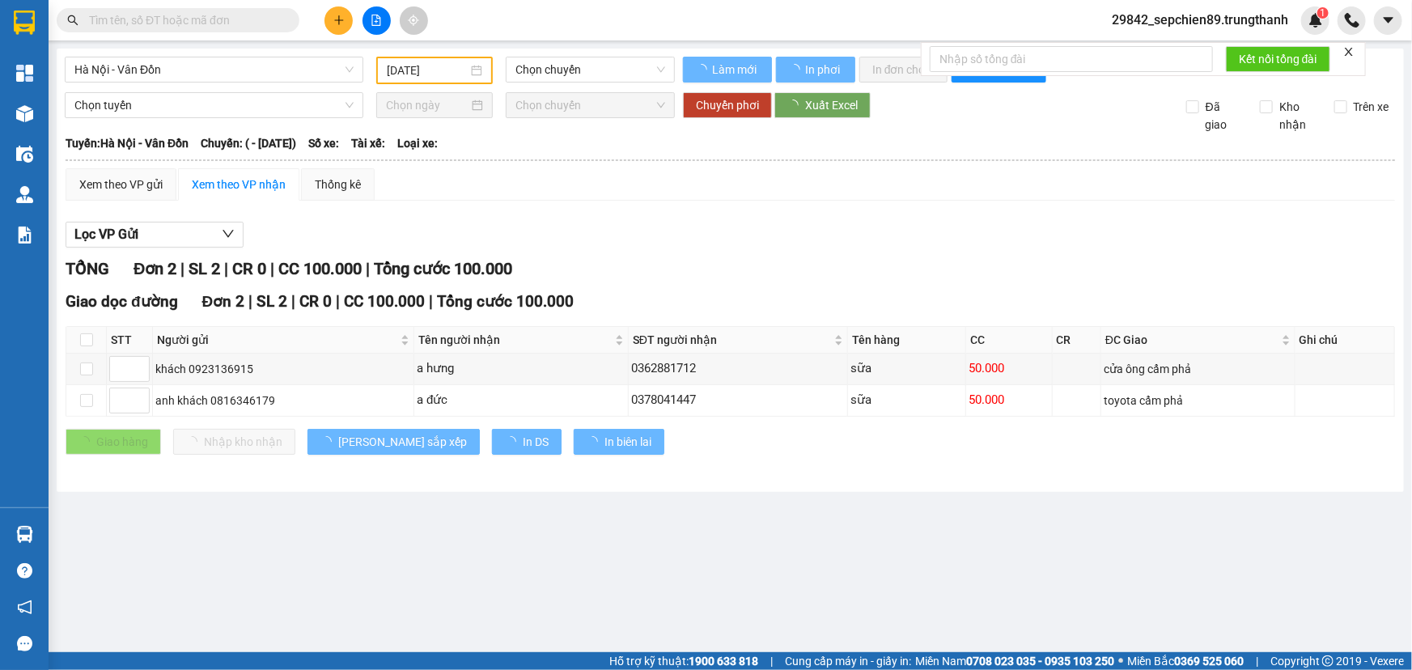
type input "[DATE]"
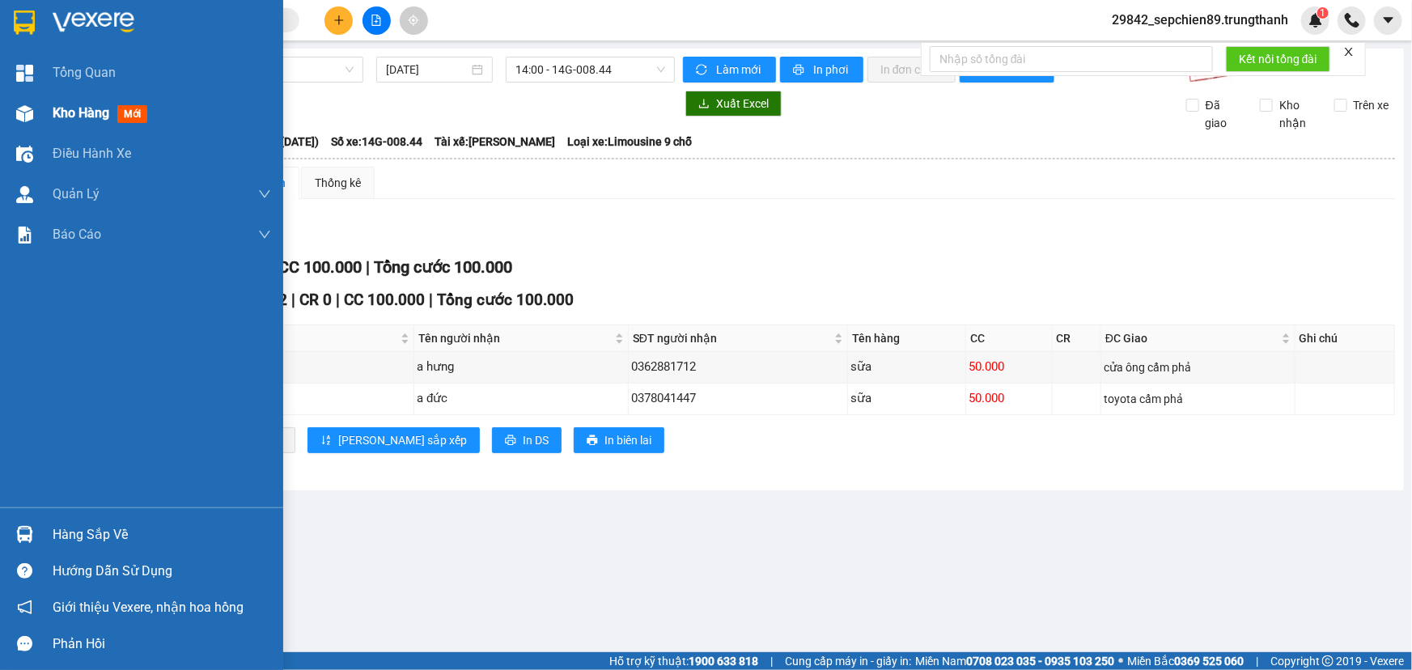
click at [78, 112] on span "Kho hàng" at bounding box center [81, 112] width 57 height 15
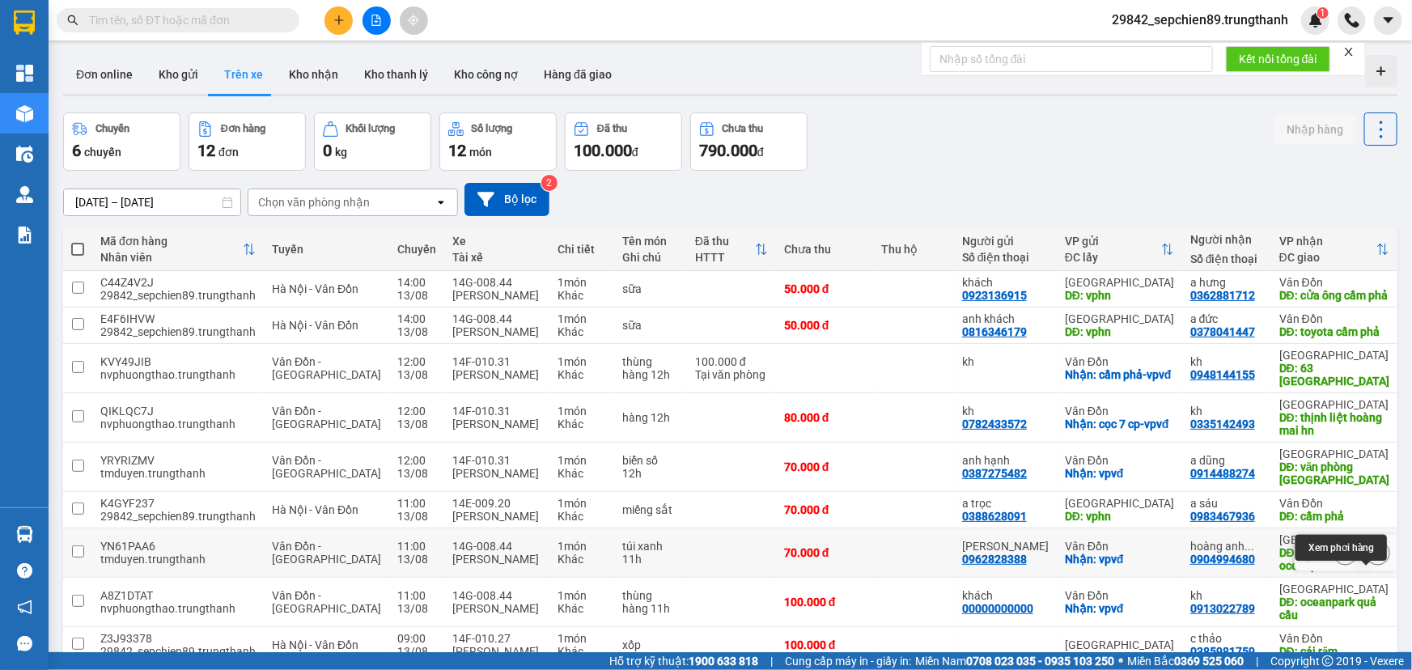
click at [1372, 558] on icon at bounding box center [1377, 552] width 11 height 11
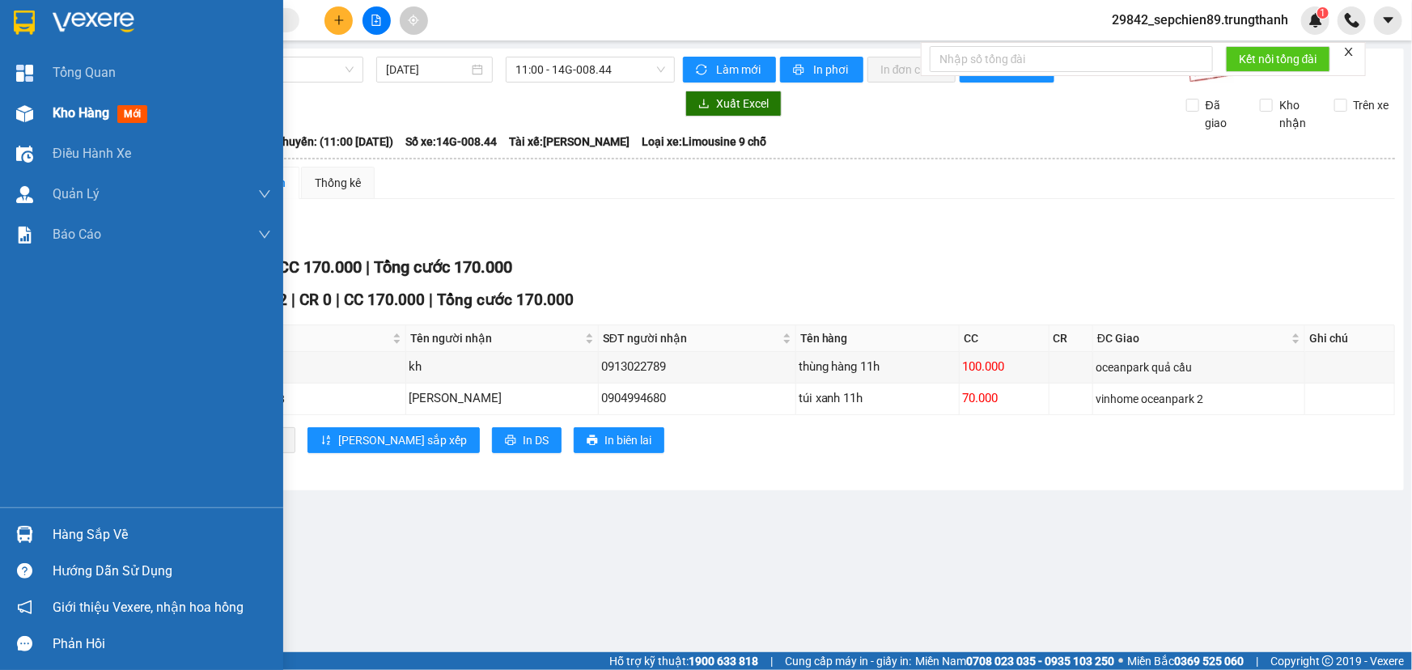
click at [91, 113] on span "Kho hàng" at bounding box center [81, 112] width 57 height 15
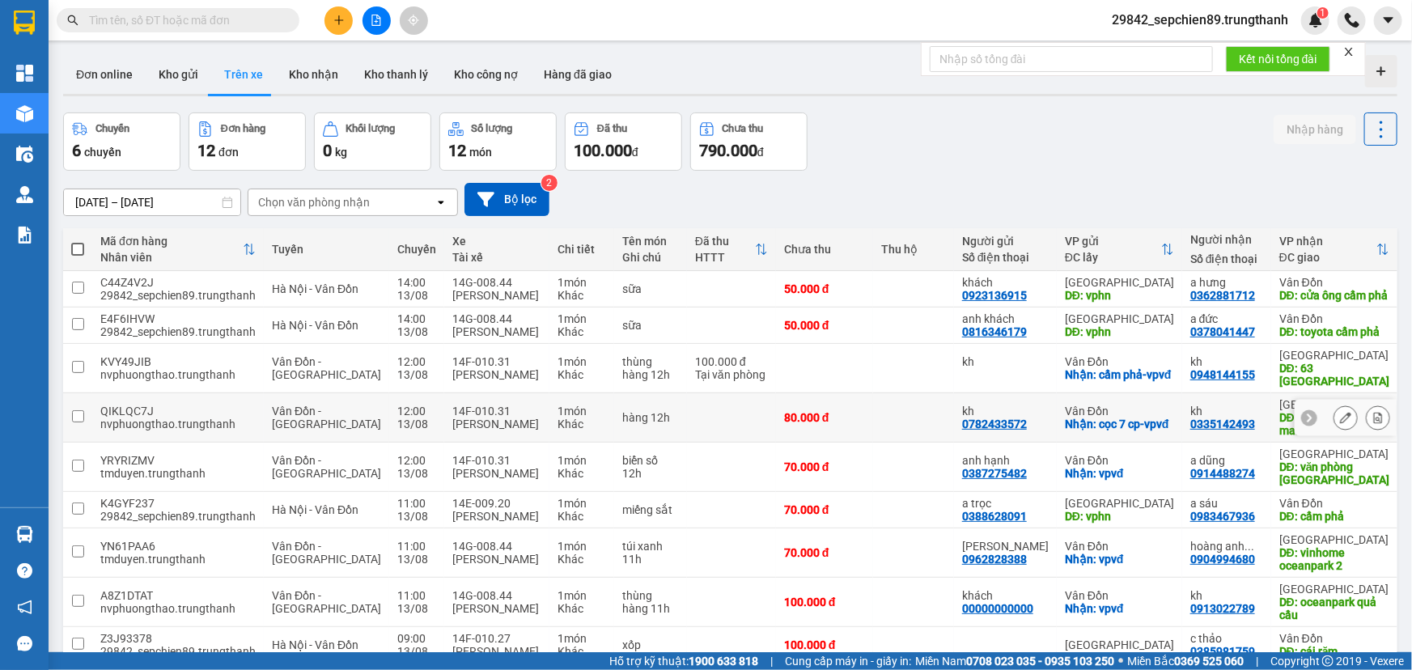
click at [1372, 423] on icon at bounding box center [1377, 417] width 11 height 11
